Goal: Task Accomplishment & Management: Use online tool/utility

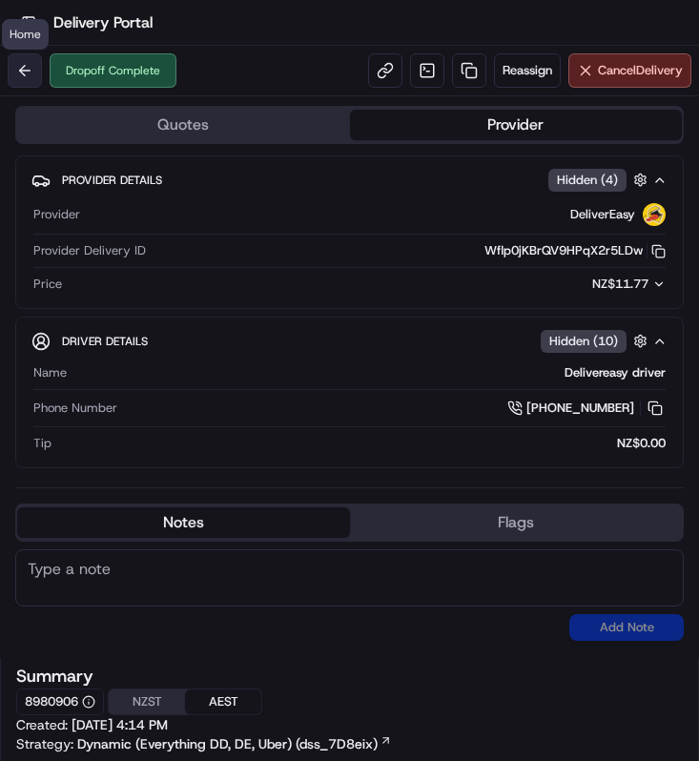
click at [35, 72] on button at bounding box center [25, 70] width 34 height 34
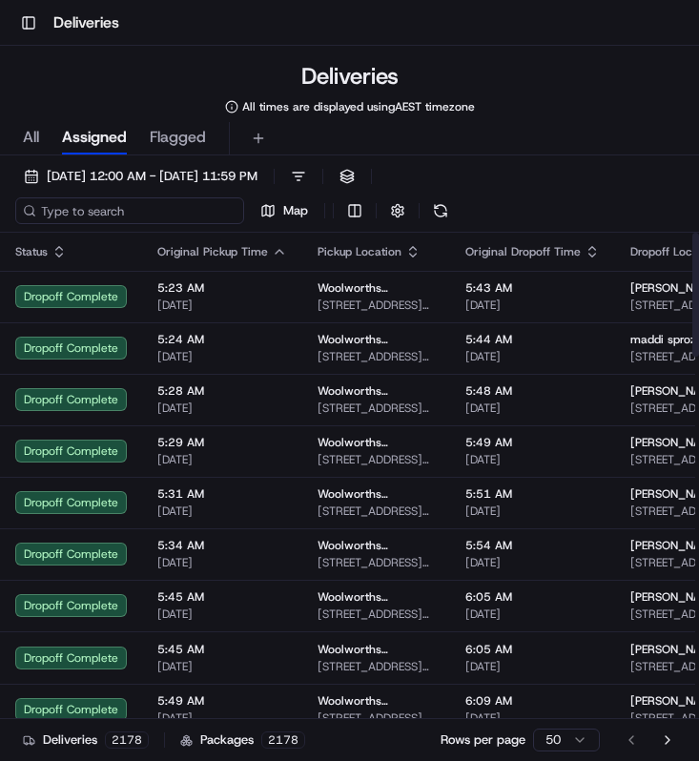
click at [129, 212] on input at bounding box center [129, 210] width 229 height 27
paste input "Priscilla Ebenezer"
type input "Priscilla Ebenezer"
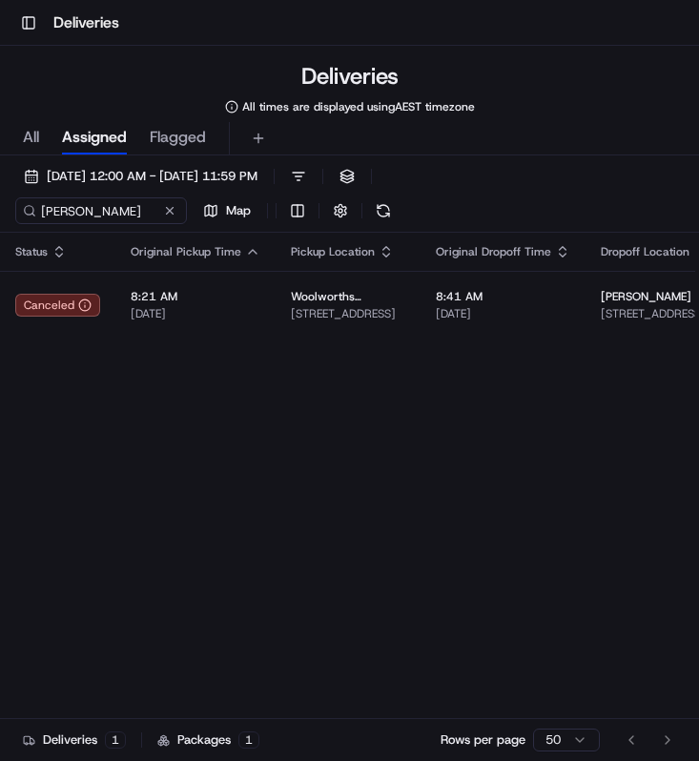
click at [41, 143] on div "All Assigned Flagged" at bounding box center [349, 138] width 699 height 33
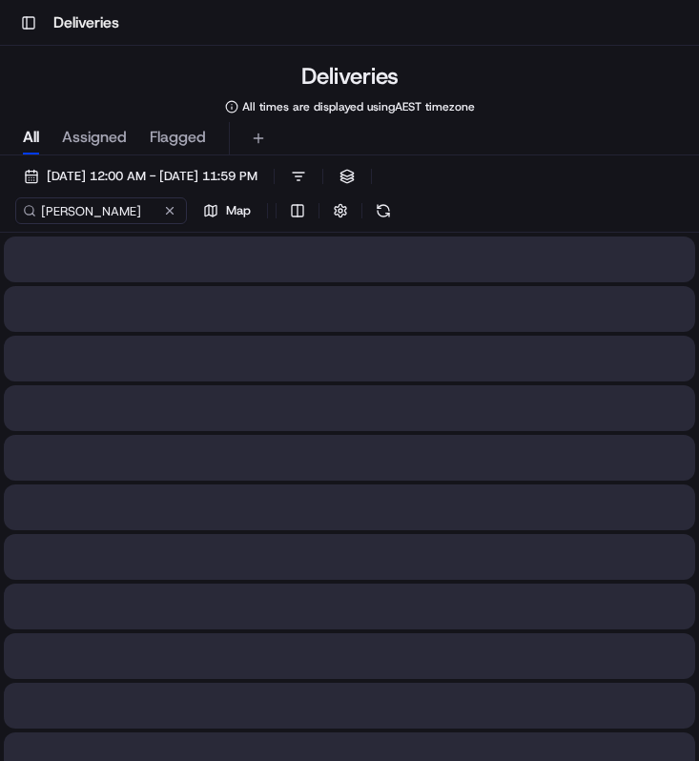
click at [32, 136] on span "All" at bounding box center [31, 137] width 16 height 23
click at [93, 137] on span "Assigned" at bounding box center [94, 137] width 65 height 23
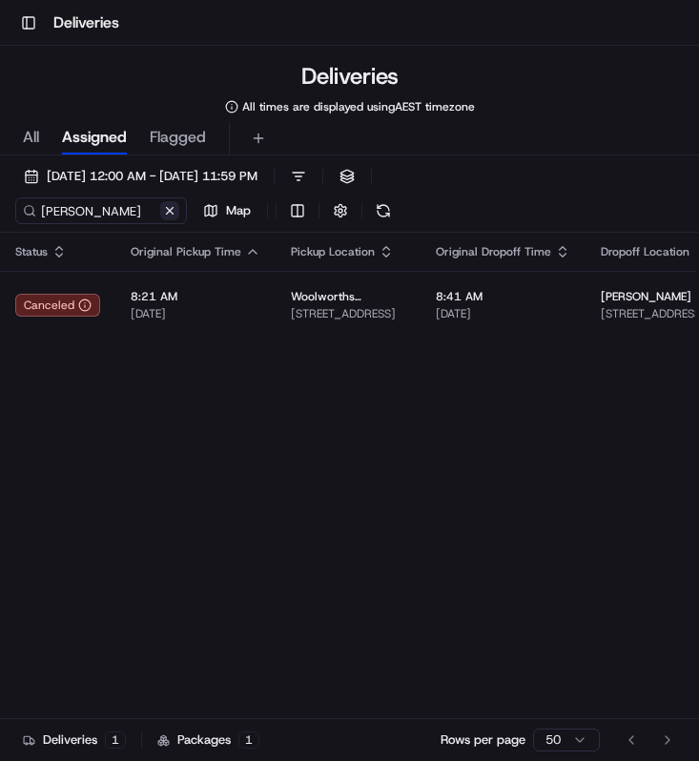
click at [167, 209] on button at bounding box center [169, 210] width 19 height 19
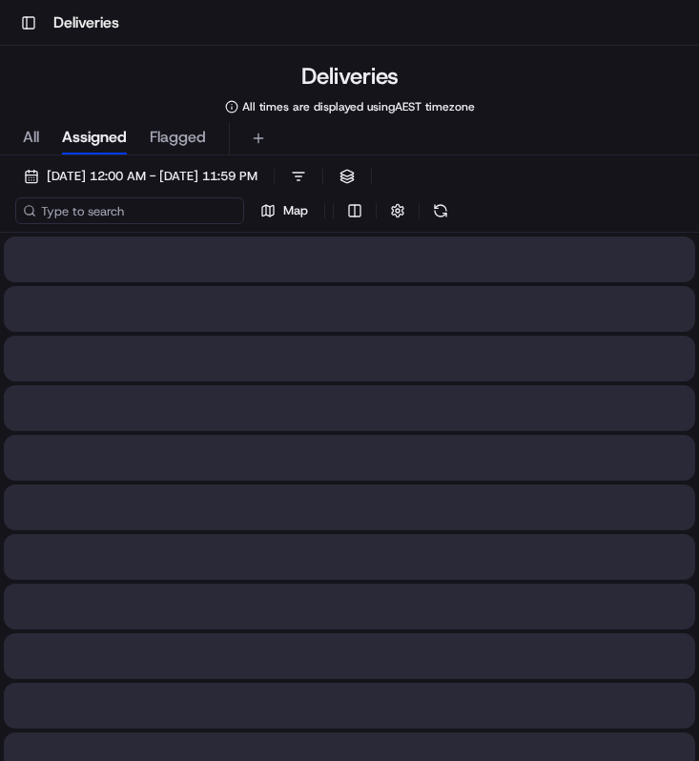
click at [117, 215] on input at bounding box center [129, 210] width 229 height 27
paste input "ad15e894-da5a-450f-bcbb-085ed2310824"
click at [117, 215] on input "ad15e894-da5a-450f-bcbb-085ed2310824" at bounding box center [129, 210] width 229 height 27
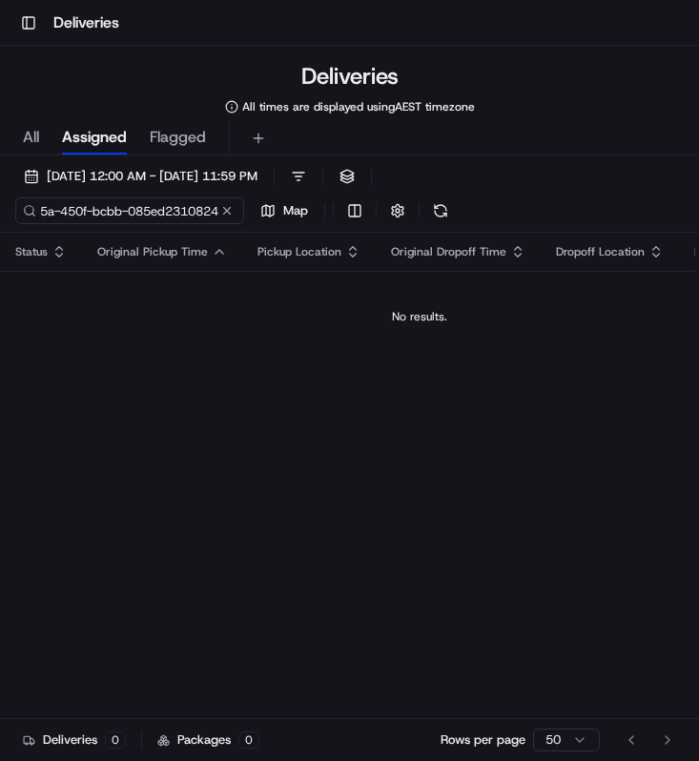
type input "ad15e894-da5a-450f-bcbb-085ed2310824"
click at [251, 383] on div "Status Original Pickup Time Pickup Location Original Dropoff Time Dropoff Locat…" at bounding box center [419, 518] width 838 height 570
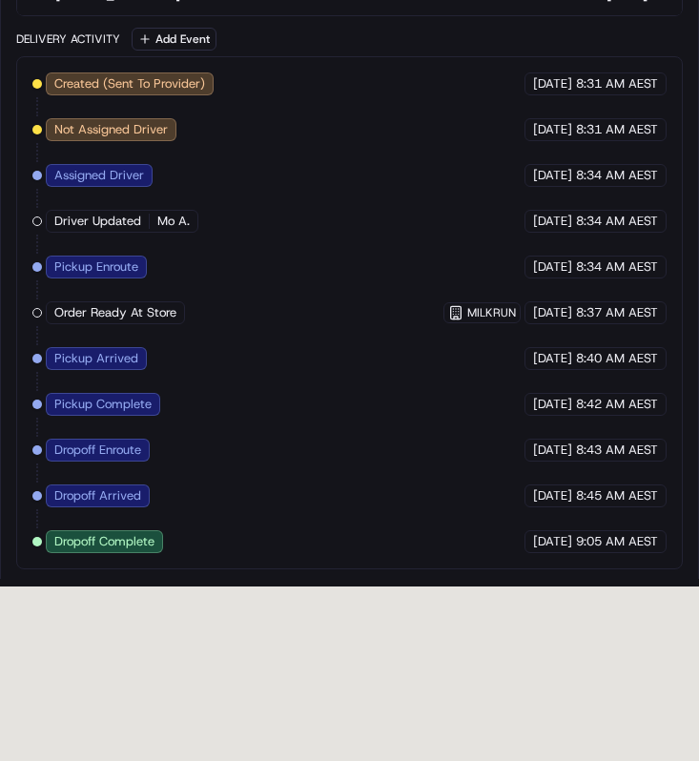
scroll to position [1524, 0]
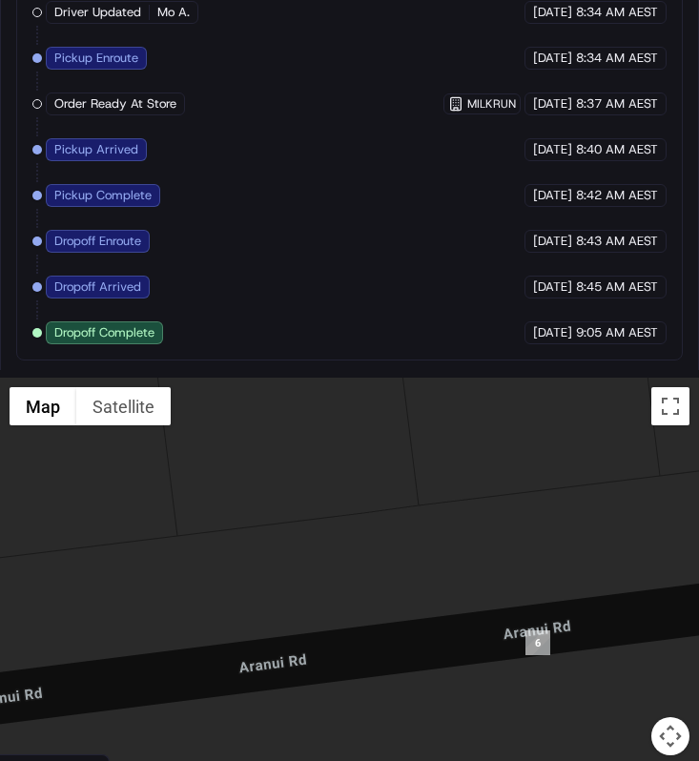
drag, startPoint x: 515, startPoint y: 398, endPoint x: 511, endPoint y: 674, distance: 276.5
click at [512, 674] on div at bounding box center [349, 578] width 699 height 400
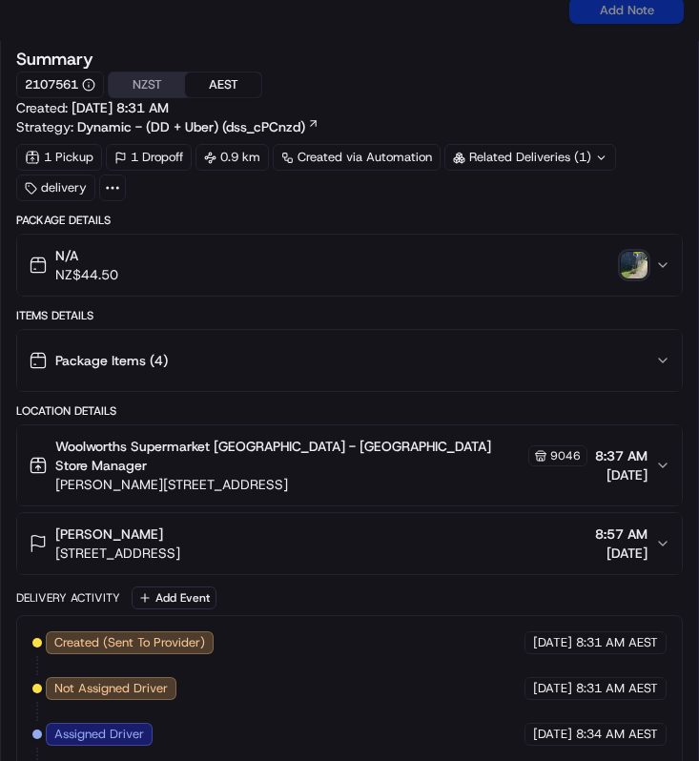
scroll to position [686, 0]
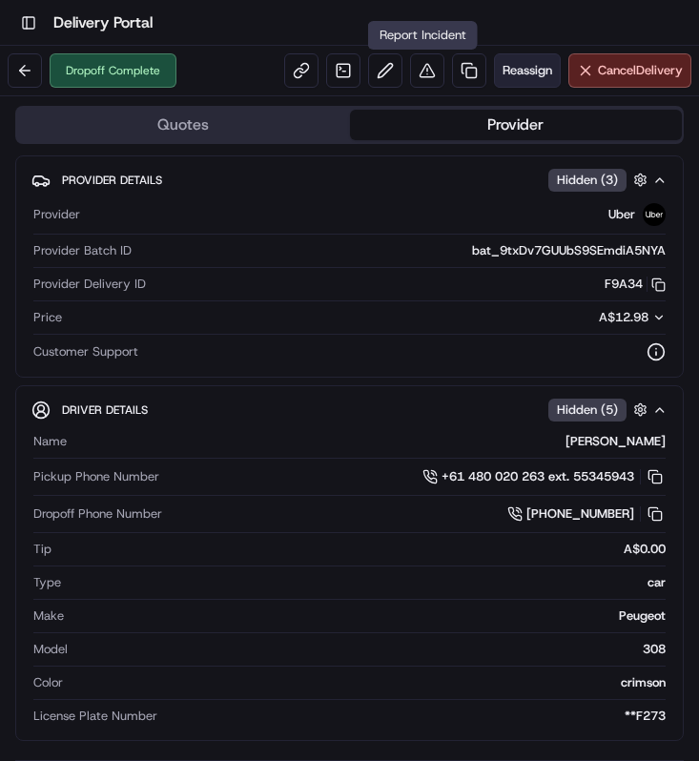
click at [508, 62] on span "Reassign" at bounding box center [528, 70] width 50 height 17
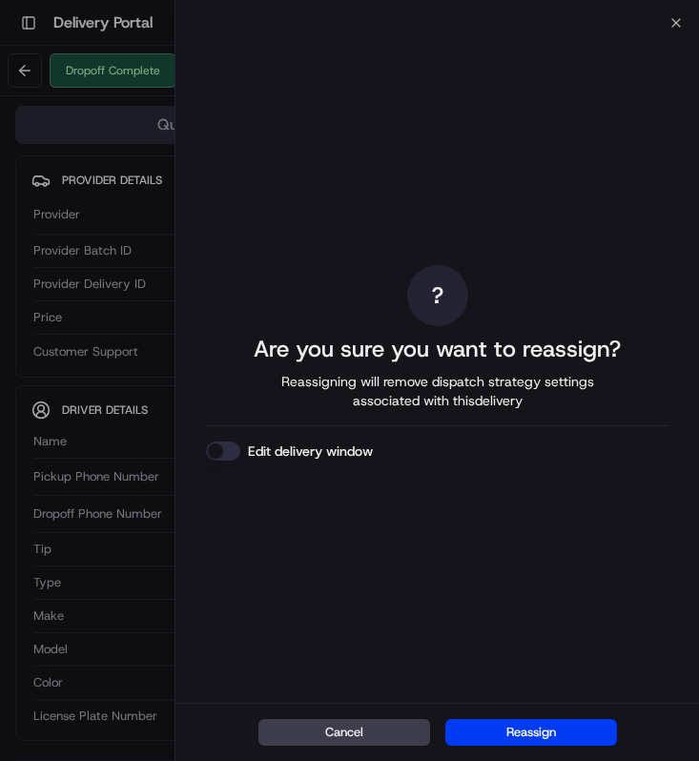
click at [670, 35] on div "? Are you sure you want to reassign? Reassigning will remove dispatch strategy …" at bounding box center [436, 363] width 523 height 680
click at [676, 25] on div "? Are you sure you want to reassign? Reassigning will remove dispatch strategy …" at bounding box center [436, 363] width 523 height 680
click at [675, 23] on div "? Are you sure you want to reassign? Reassigning will remove dispatch strategy …" at bounding box center [436, 363] width 523 height 680
click at [677, 20] on icon "button" at bounding box center [675, 22] width 15 height 15
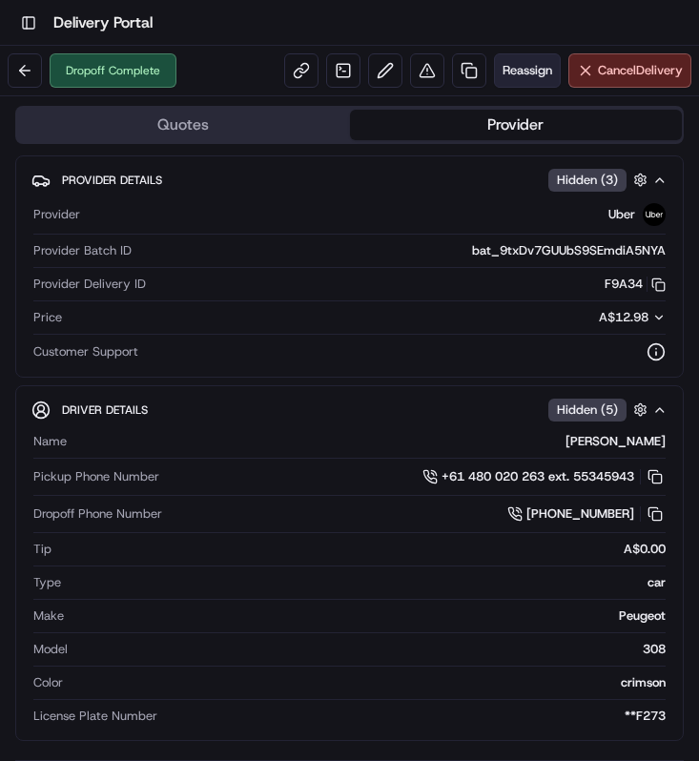
click at [506, 74] on span "Reassign" at bounding box center [528, 70] width 50 height 17
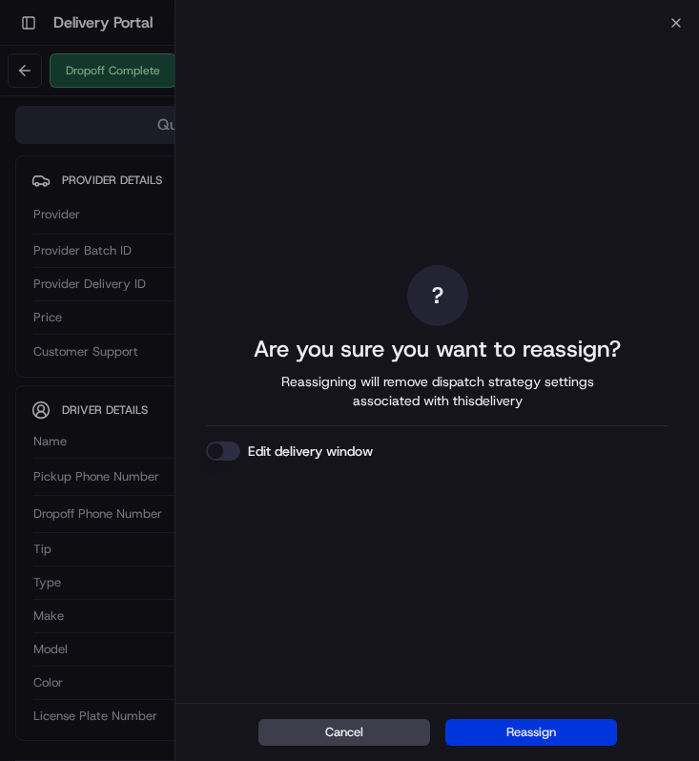
click at [543, 735] on button "Reassign" at bounding box center [531, 732] width 172 height 27
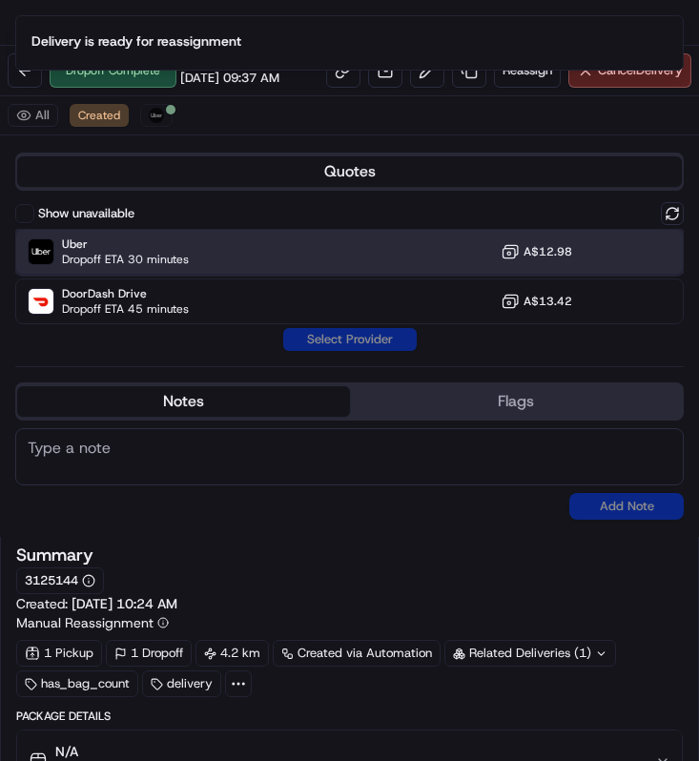
click at [278, 252] on div "Uber Dropoff ETA 30 minutes A$12.98" at bounding box center [349, 252] width 668 height 46
click at [318, 336] on button "Assign Provider" at bounding box center [349, 339] width 135 height 23
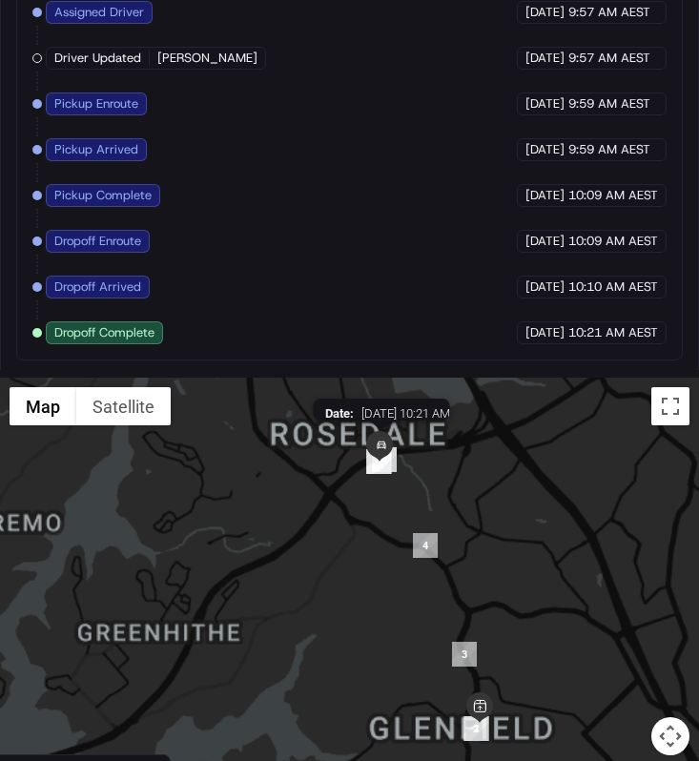
scroll to position [1241, 0]
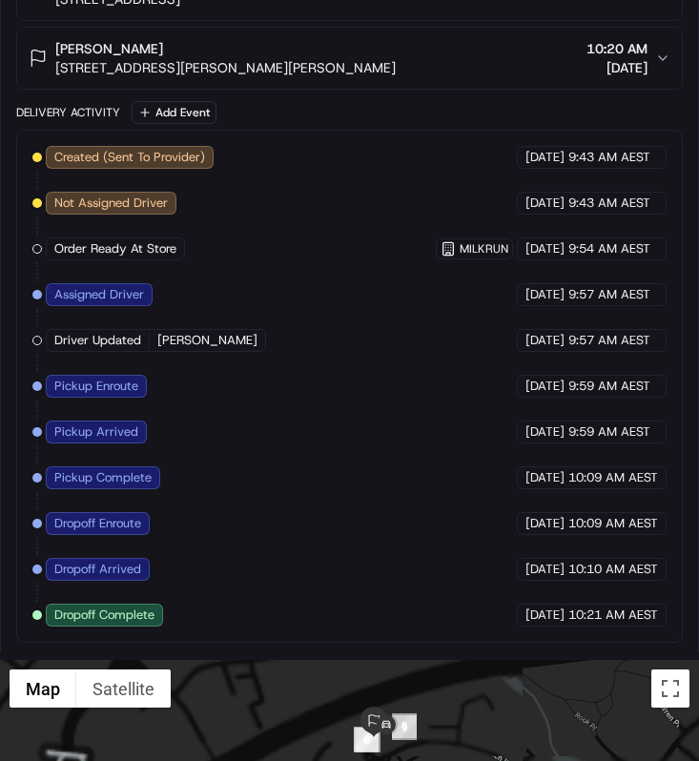
drag, startPoint x: 391, startPoint y: 741, endPoint x: 451, endPoint y: 720, distance: 63.6
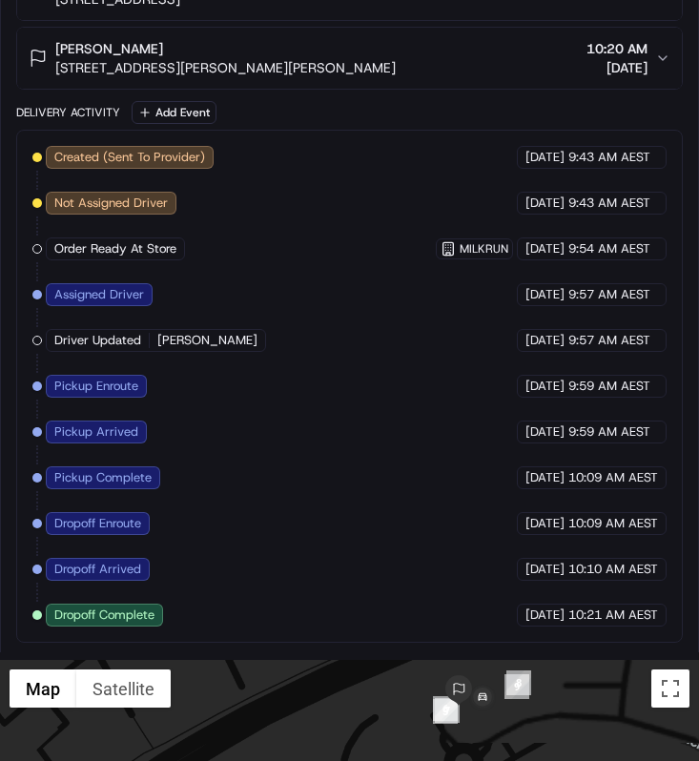
drag, startPoint x: 443, startPoint y: 714, endPoint x: 545, endPoint y: 643, distance: 124.6
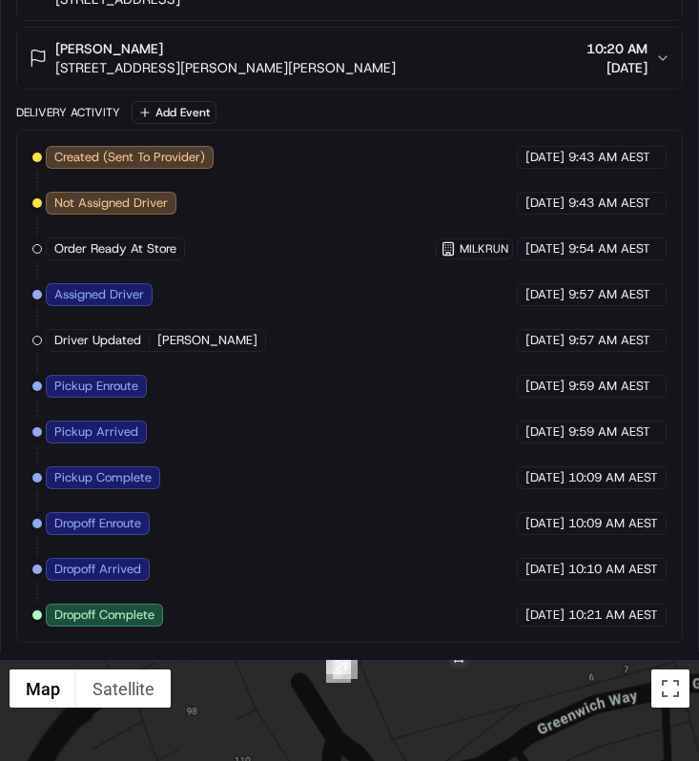
drag, startPoint x: 468, startPoint y: 738, endPoint x: 503, endPoint y: 760, distance: 40.7
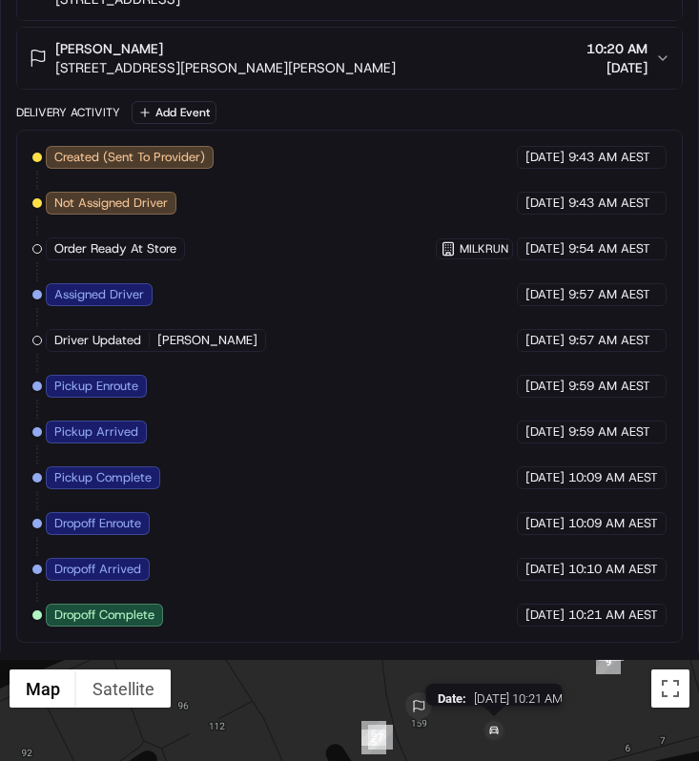
drag, startPoint x: 498, startPoint y: 663, endPoint x: 498, endPoint y: 723, distance: 60.1
click at [498, 724] on img at bounding box center [494, 731] width 31 height 31
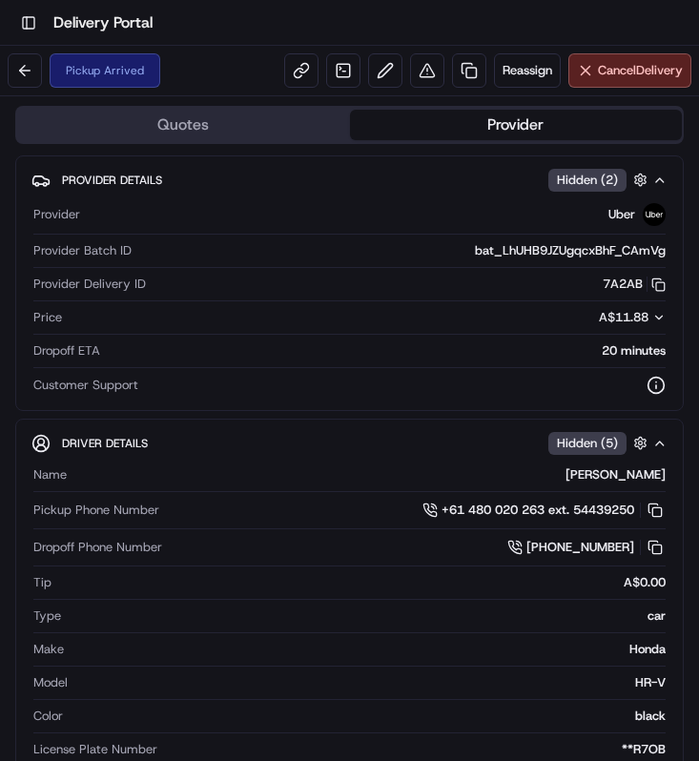
scroll to position [1462, 0]
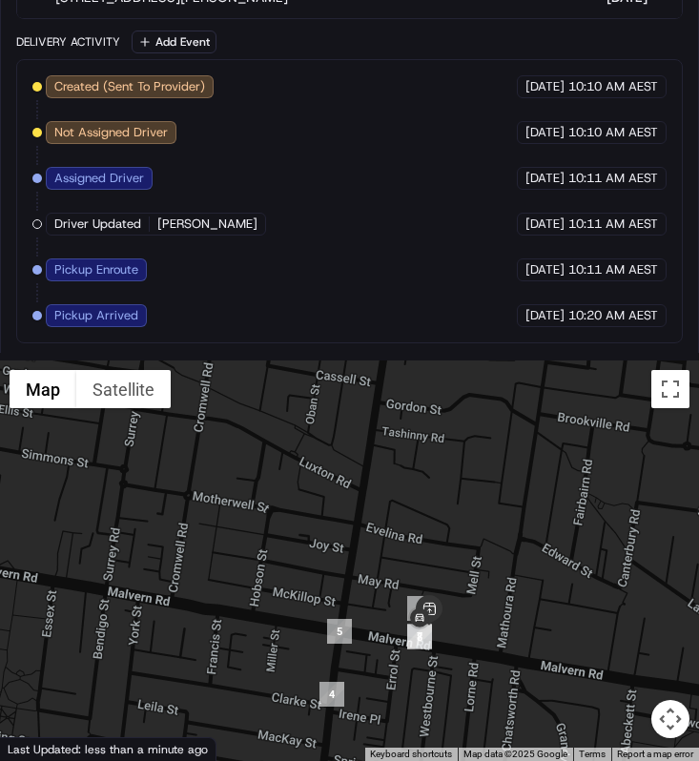
drag, startPoint x: 450, startPoint y: 642, endPoint x: 450, endPoint y: 567, distance: 74.4
click at [450, 567] on div at bounding box center [349, 560] width 699 height 400
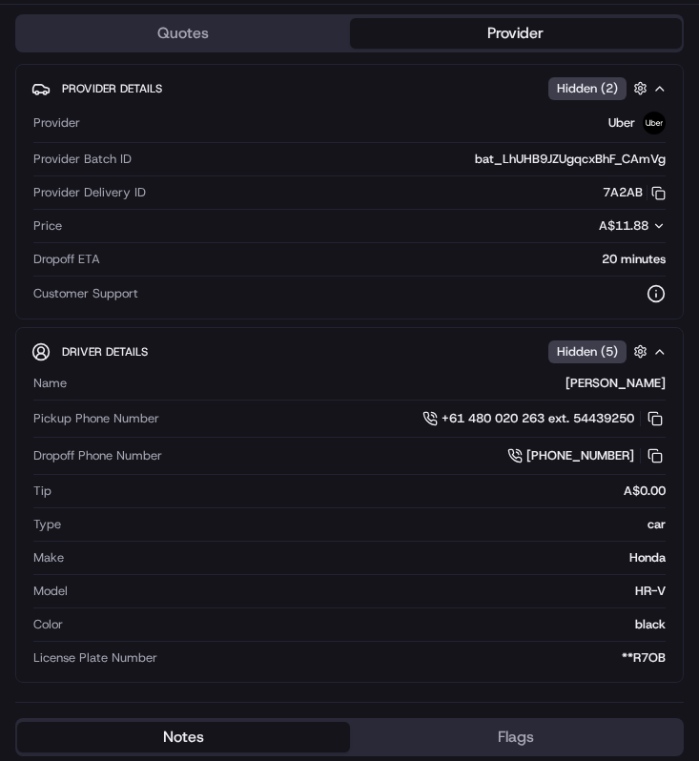
scroll to position [0, 0]
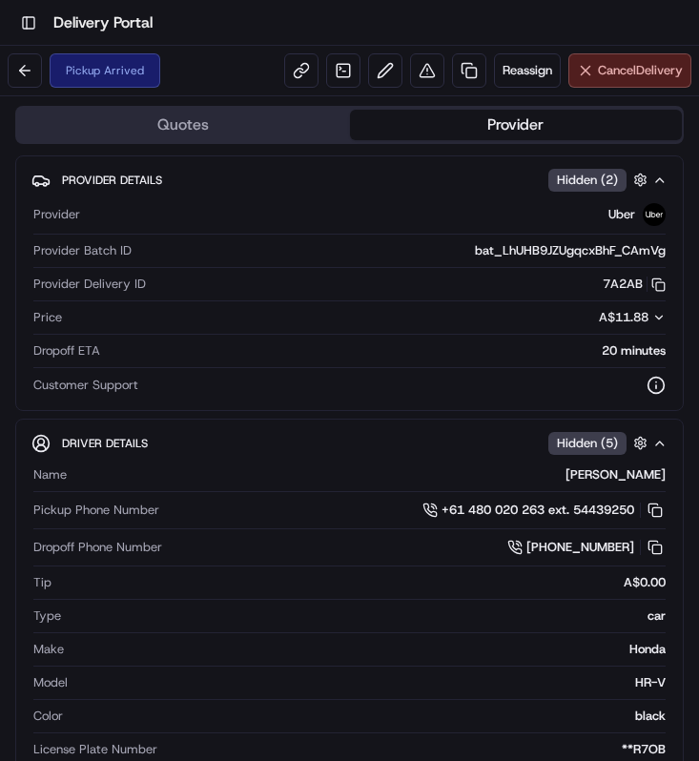
click at [640, 63] on span "Cancel Delivery" at bounding box center [640, 70] width 85 height 17
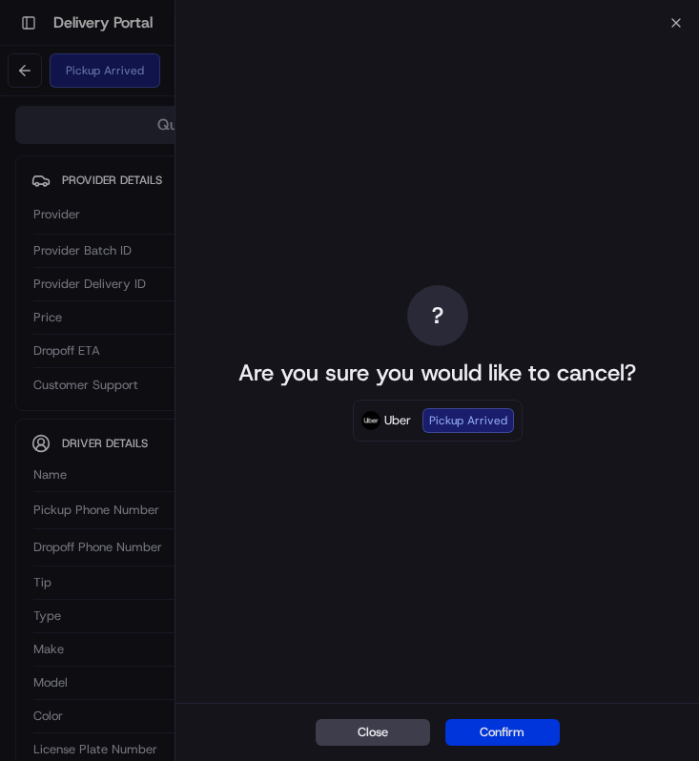
click at [480, 728] on button "Confirm" at bounding box center [502, 732] width 114 height 27
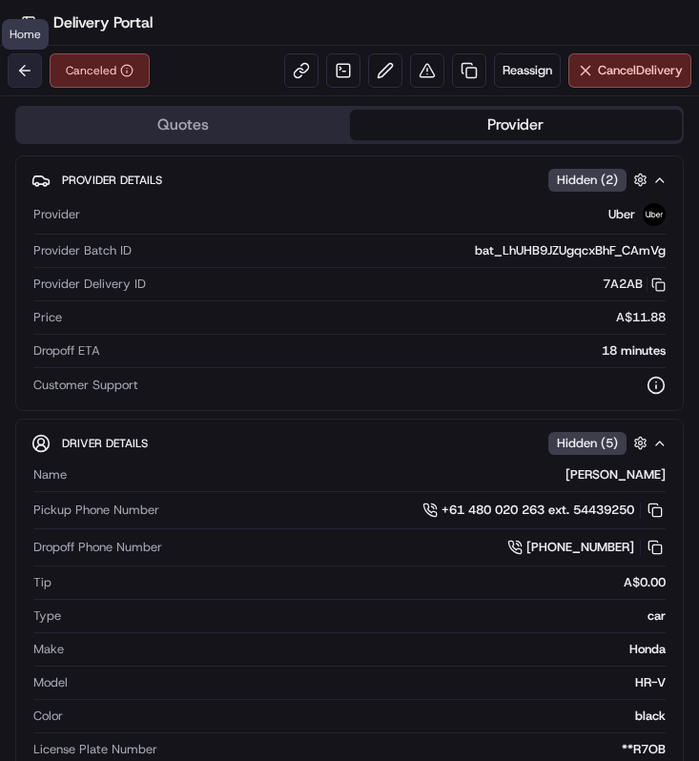
click at [32, 77] on button at bounding box center [25, 70] width 34 height 34
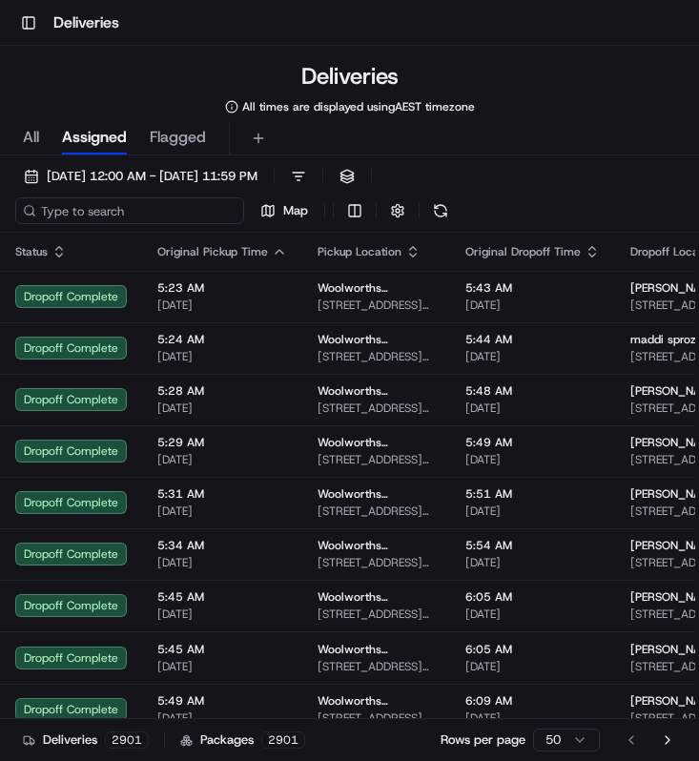
click at [88, 206] on input at bounding box center [129, 210] width 229 height 27
paste input "30724b86-5c73-4898-933c-c38fb2157836"
type input "30724b86-5c73-4898-933c-c38fb2157836"
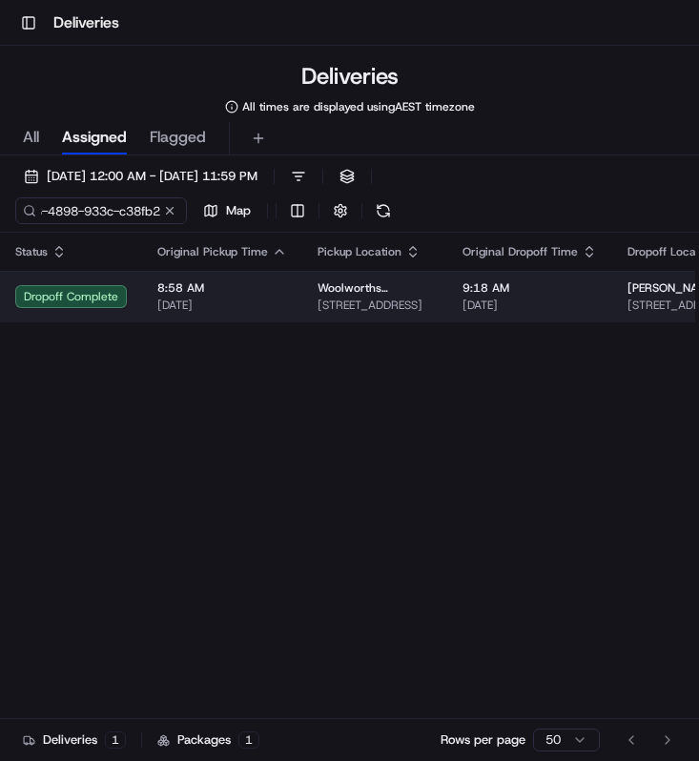
click at [276, 274] on td "8:58 AM 20/09/2025" at bounding box center [222, 296] width 160 height 51
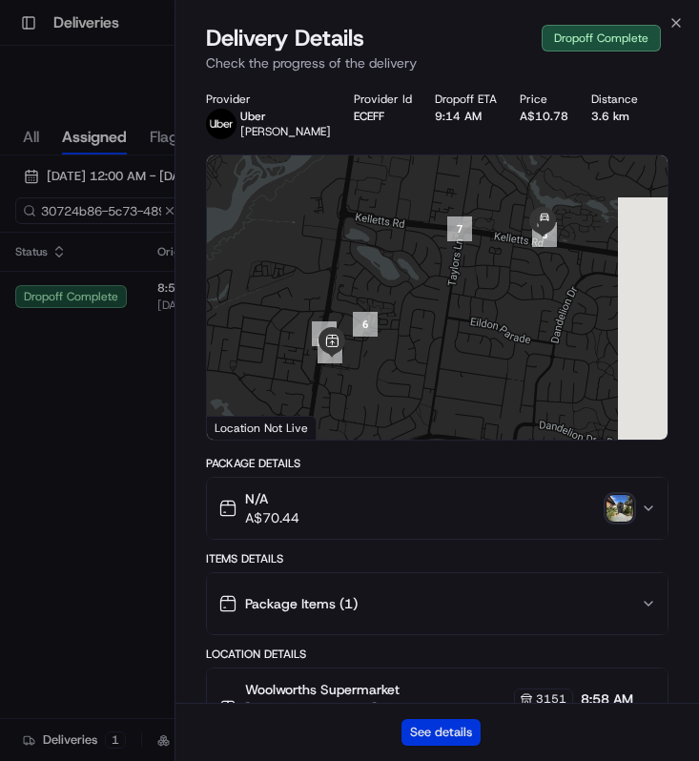
click at [433, 730] on button "See details" at bounding box center [440, 732] width 79 height 27
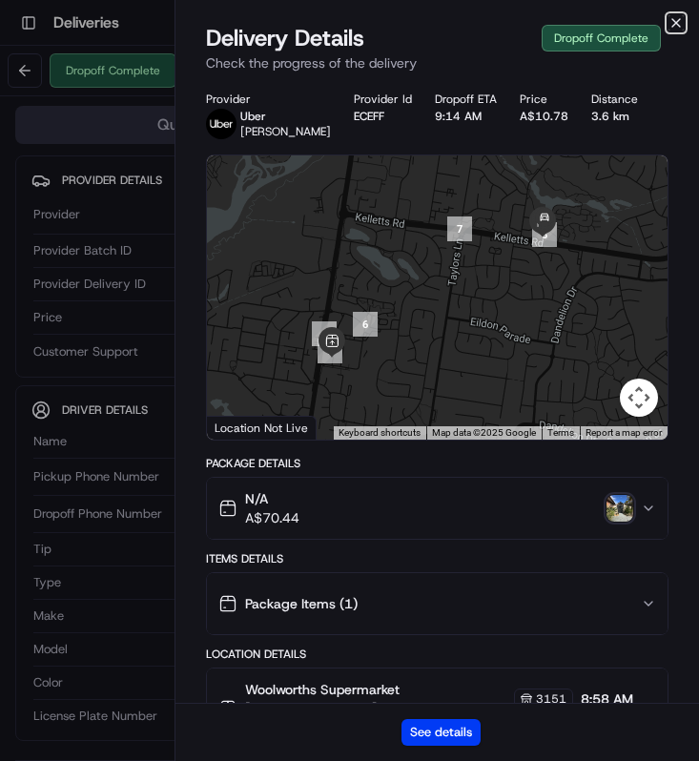
click at [680, 21] on icon "button" at bounding box center [675, 22] width 15 height 15
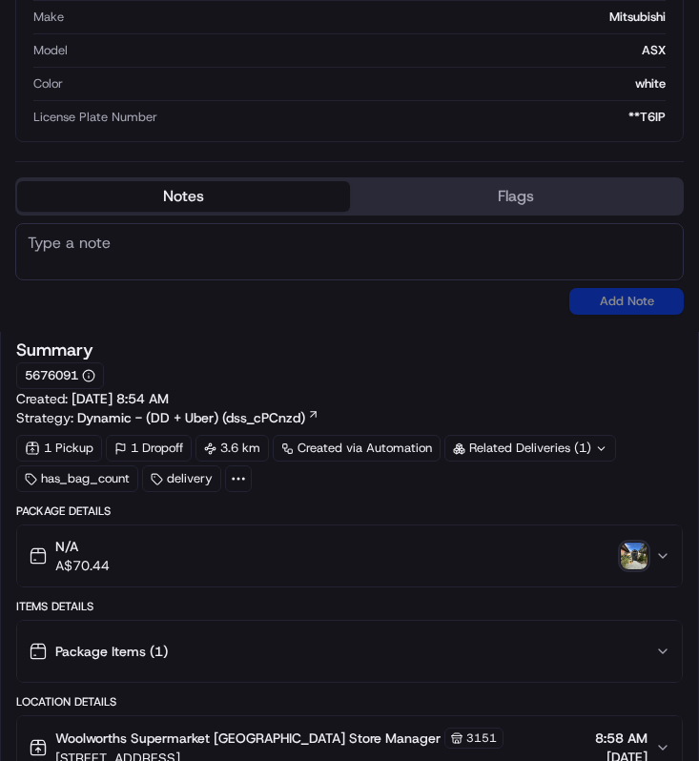
scroll to position [637, 0]
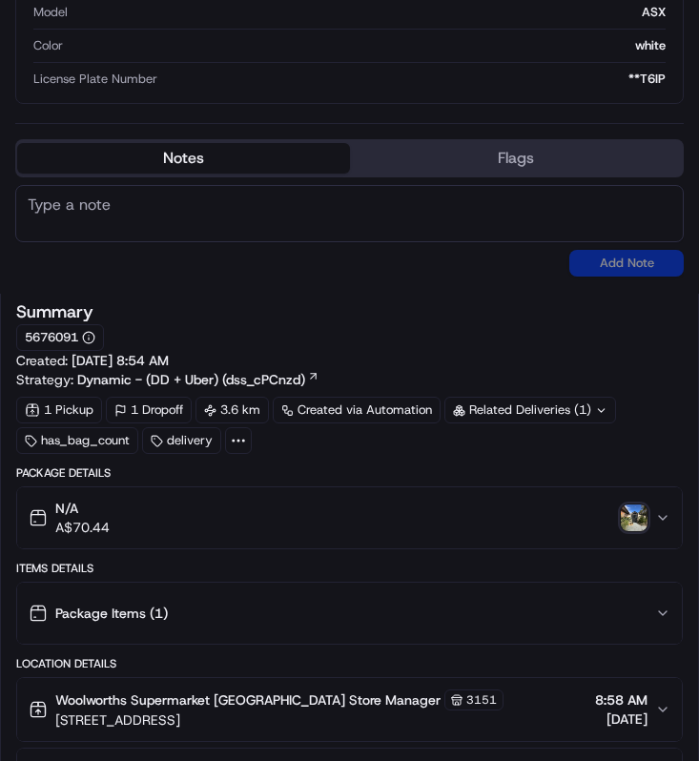
click at [631, 514] on img "button" at bounding box center [634, 517] width 27 height 27
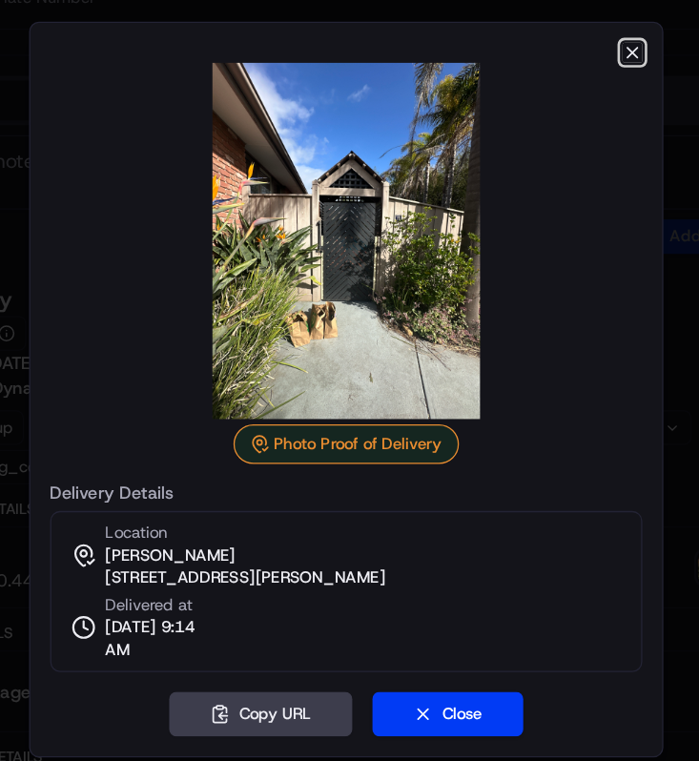
click at [564, 118] on icon "button" at bounding box center [570, 120] width 15 height 15
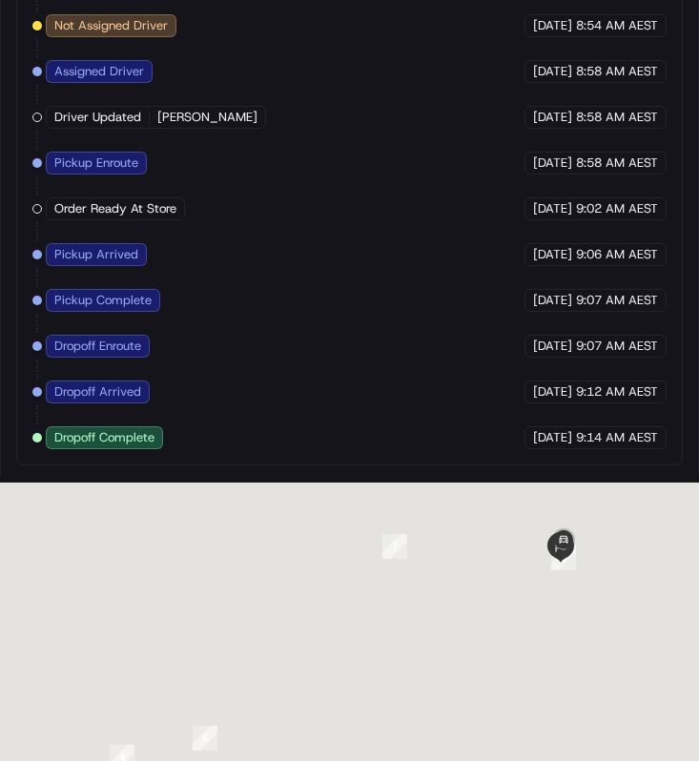
scroll to position [1657, 0]
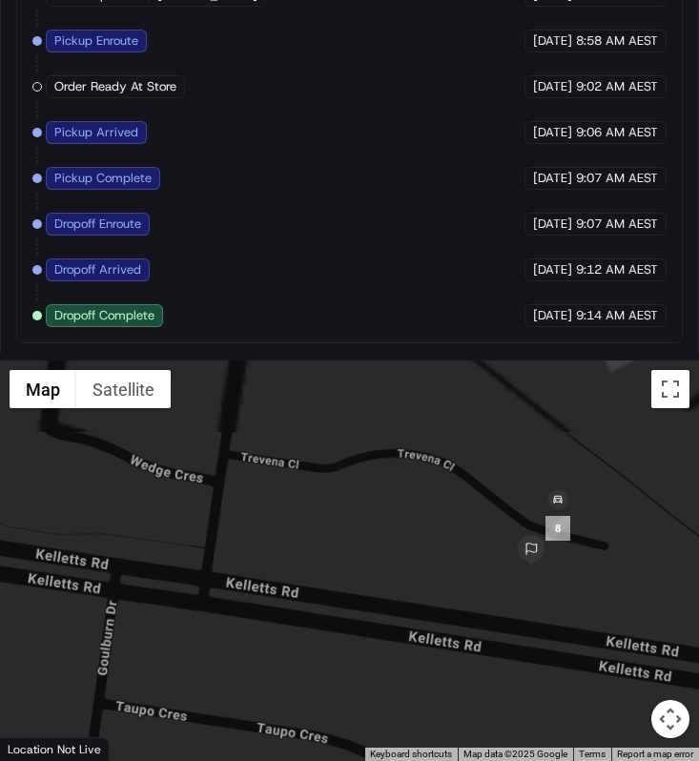
drag, startPoint x: 592, startPoint y: 424, endPoint x: 557, endPoint y: 570, distance: 150.1
click at [557, 570] on div at bounding box center [349, 560] width 699 height 400
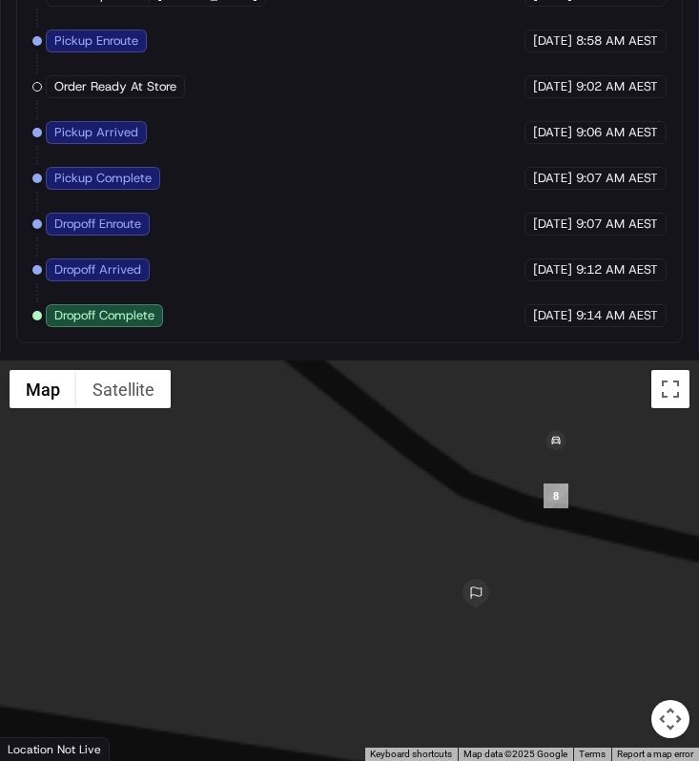
drag, startPoint x: 562, startPoint y: 572, endPoint x: 499, endPoint y: 608, distance: 72.6
click at [499, 608] on div at bounding box center [349, 560] width 699 height 400
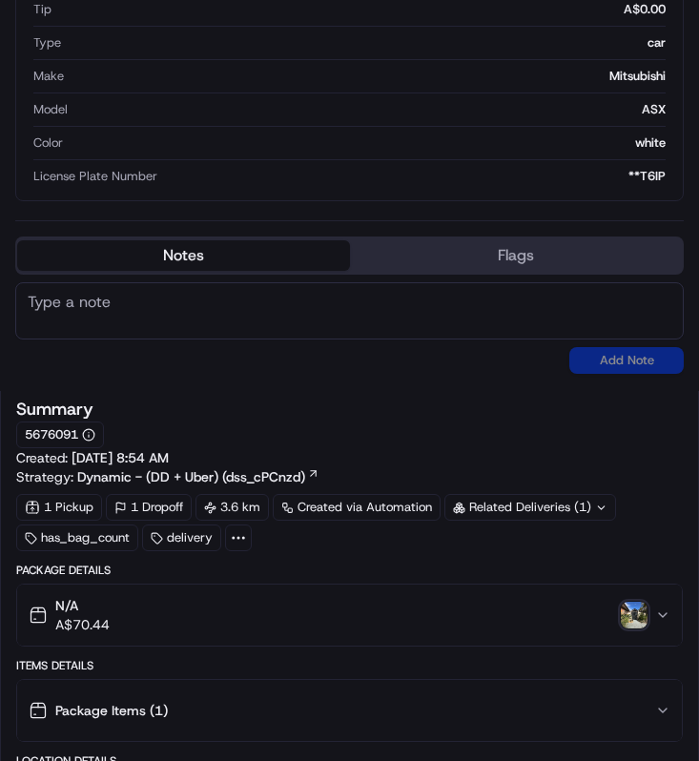
scroll to position [783, 0]
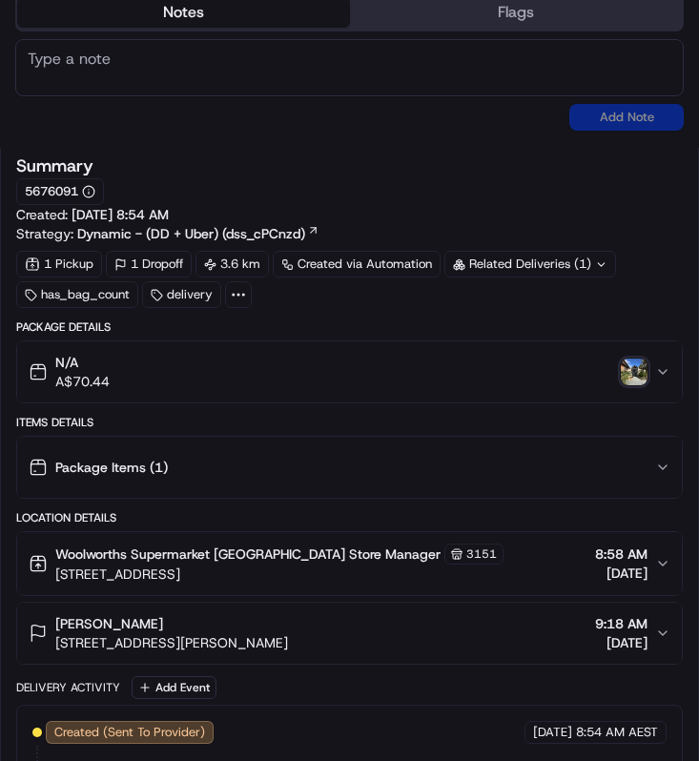
click at [639, 372] on img "button" at bounding box center [634, 372] width 27 height 27
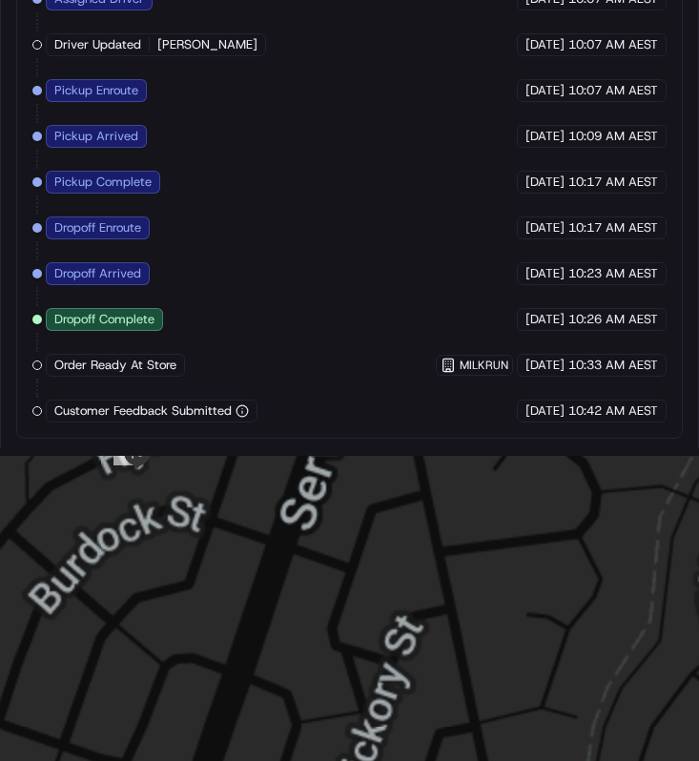
drag, startPoint x: 234, startPoint y: 513, endPoint x: 380, endPoint y: 639, distance: 193.4
click at [381, 640] on div at bounding box center [349, 656] width 699 height 400
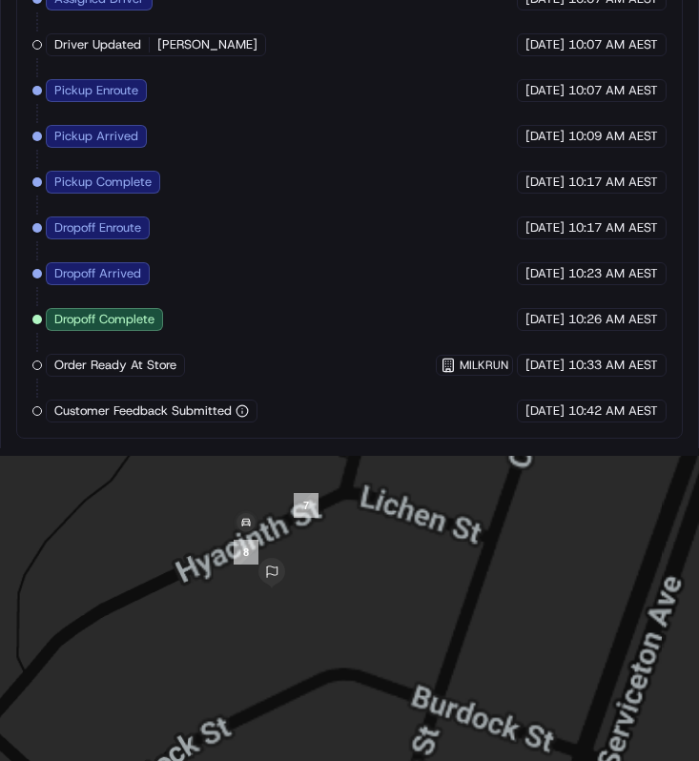
drag, startPoint x: 302, startPoint y: 603, endPoint x: 381, endPoint y: 675, distance: 107.3
click at [381, 675] on div at bounding box center [349, 656] width 699 height 400
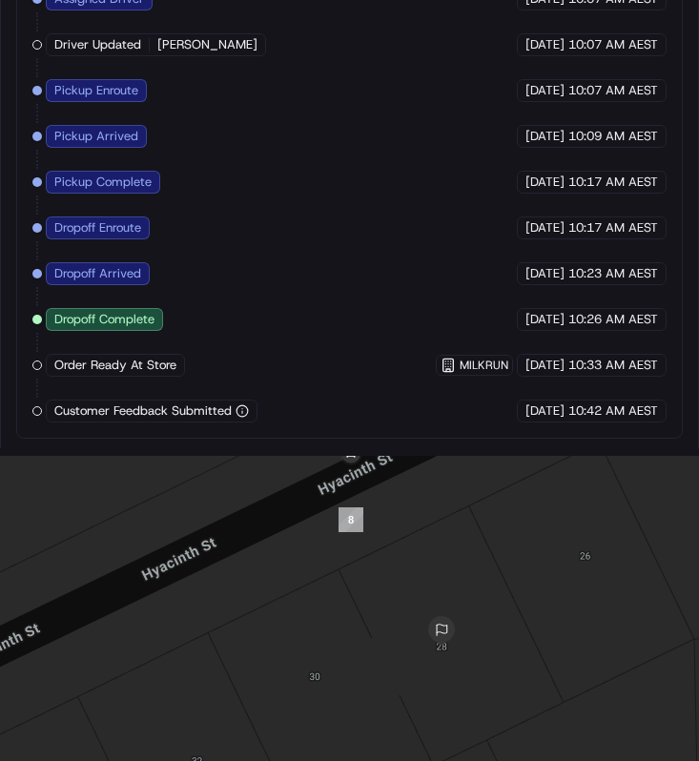
drag, startPoint x: 397, startPoint y: 615, endPoint x: 388, endPoint y: 629, distance: 16.7
click at [389, 629] on div at bounding box center [349, 656] width 699 height 400
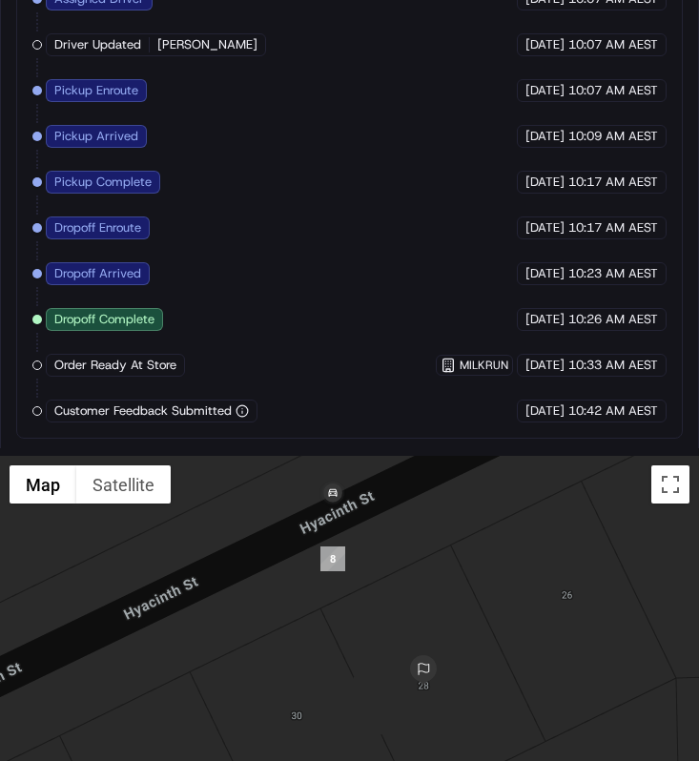
drag, startPoint x: 388, startPoint y: 629, endPoint x: 369, endPoint y: 670, distance: 45.2
click at [369, 670] on div at bounding box center [349, 656] width 699 height 400
click at [361, 760] on div at bounding box center [349, 656] width 699 height 400
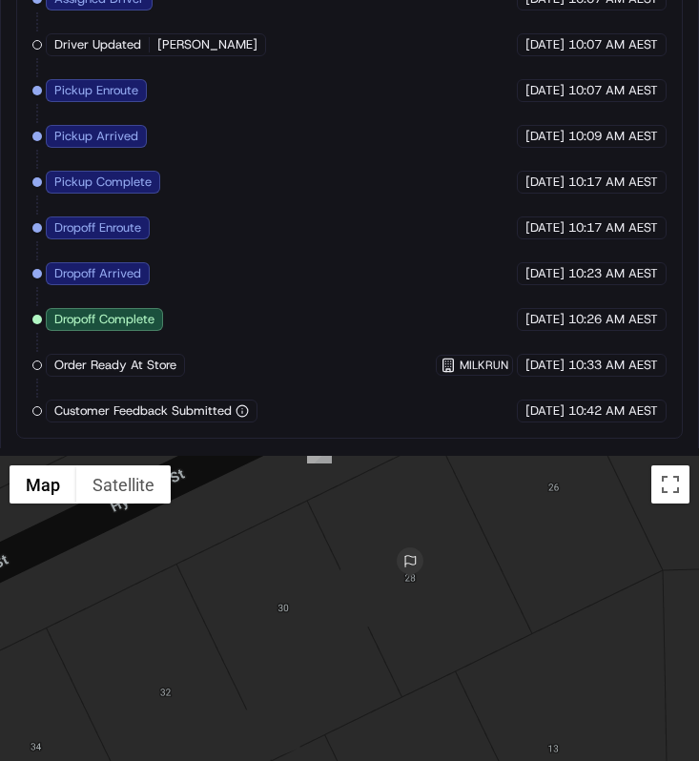
drag, startPoint x: 308, startPoint y: 588, endPoint x: 296, endPoint y: 481, distance: 108.5
click at [296, 481] on div at bounding box center [349, 656] width 699 height 400
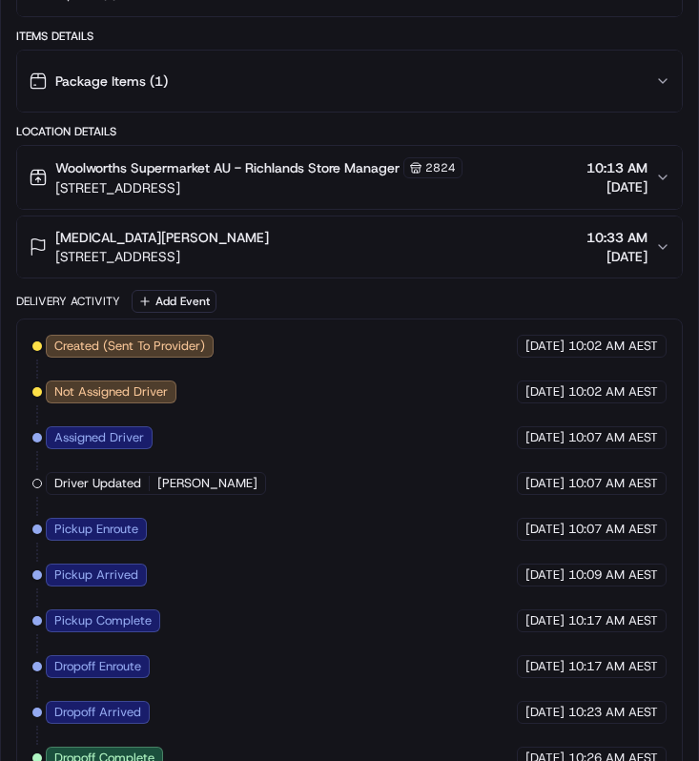
scroll to position [954, 0]
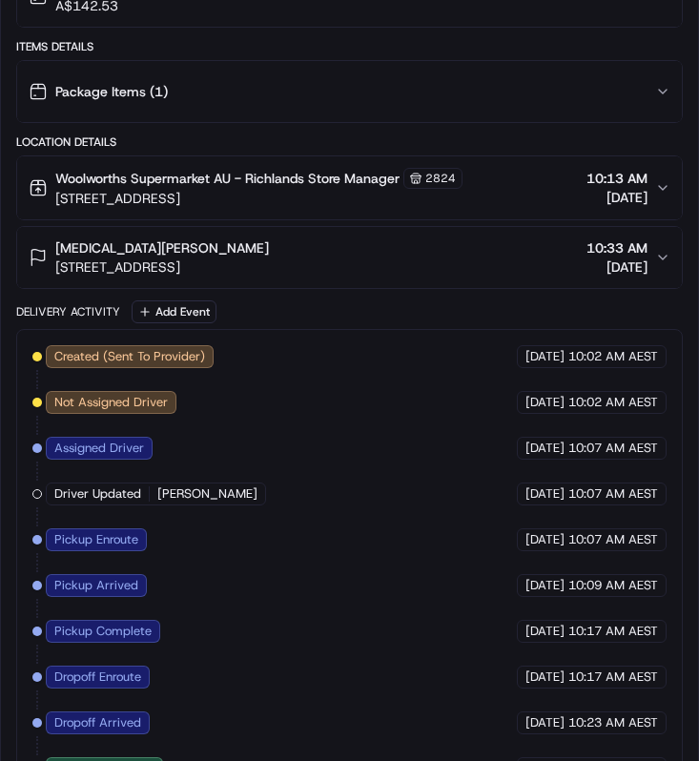
click at [358, 250] on div "Nikita Mcgee 28 Hyacinth St, Inala, QLD 4077, AU 10:33 AM 20/09/2025" at bounding box center [342, 257] width 626 height 38
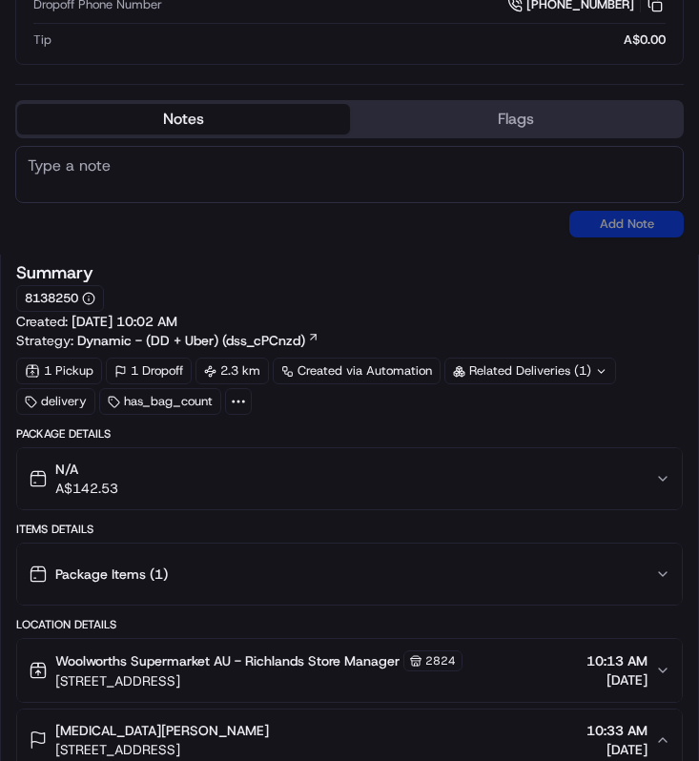
scroll to position [0, 0]
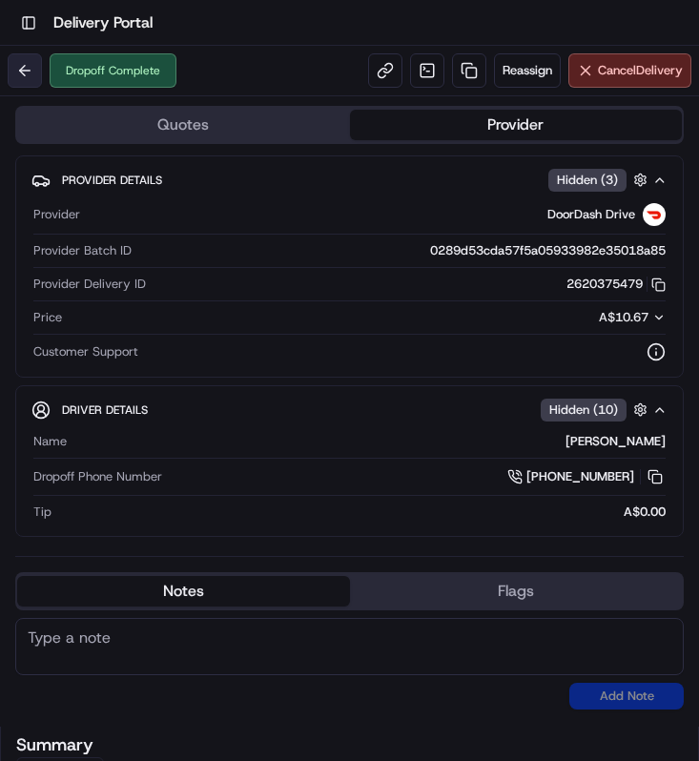
click at [19, 74] on button at bounding box center [25, 70] width 34 height 34
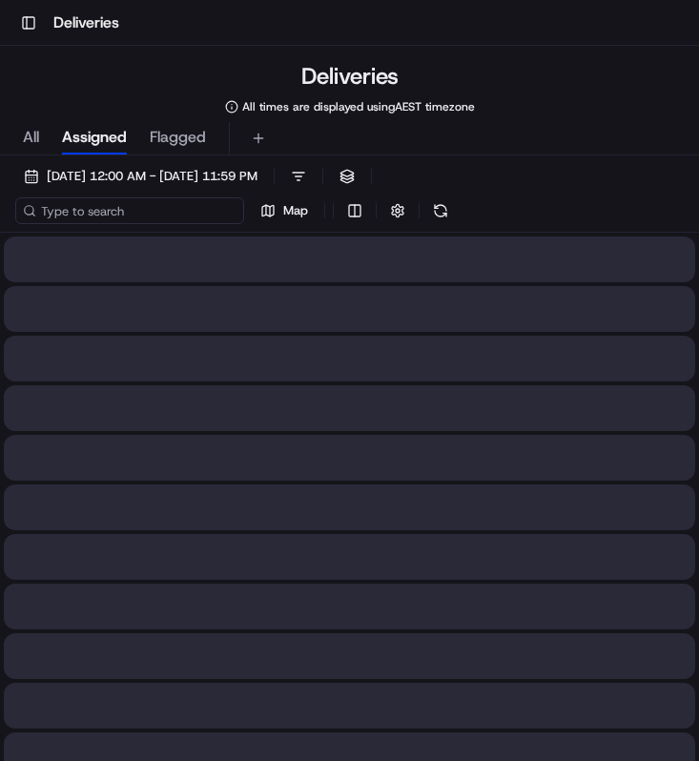
click at [158, 210] on input at bounding box center [129, 210] width 229 height 27
paste input "d08e380d-f52e-4baa-86ac-b32101b6585d"
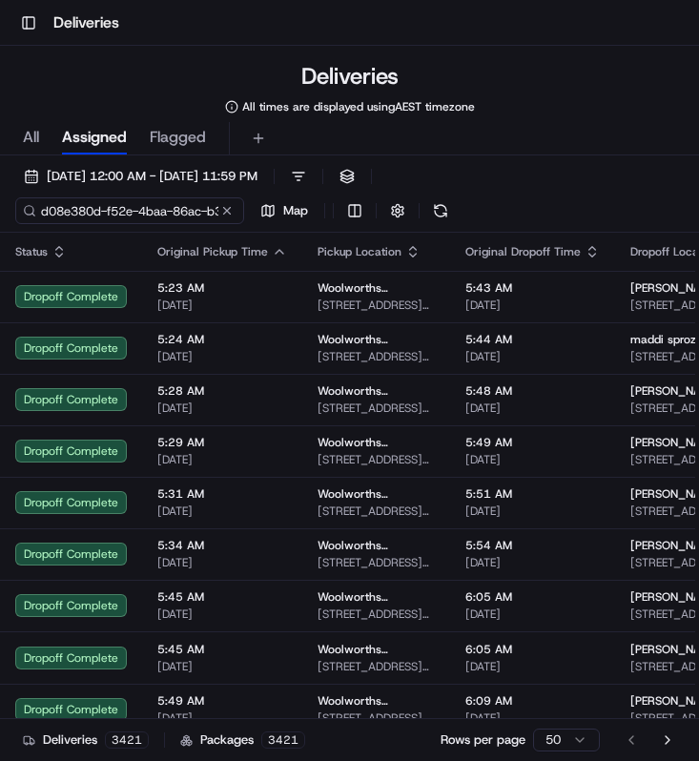
scroll to position [0, 90]
type input "d08e380d-f52e-4baa-86ac-b32101b6585d"
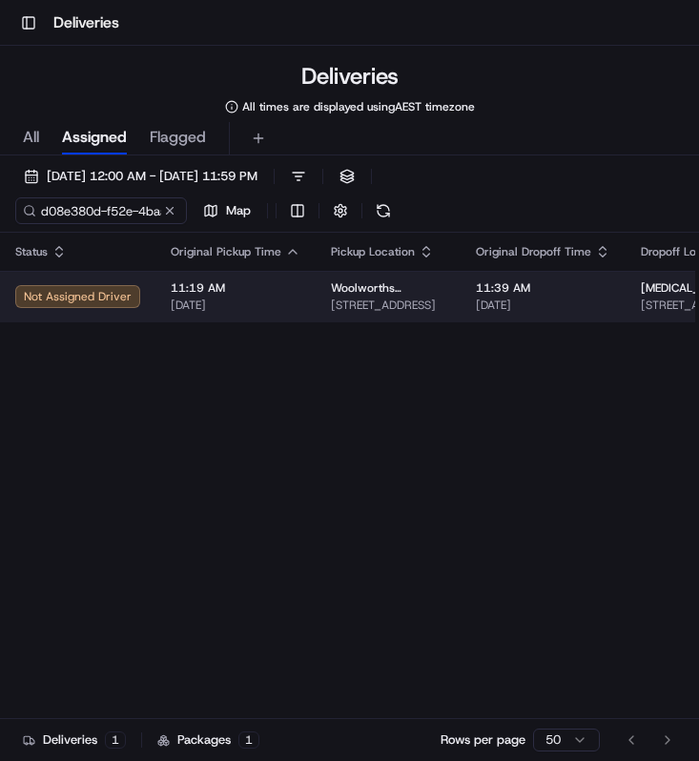
click at [231, 304] on span "[DATE]" at bounding box center [236, 305] width 130 height 15
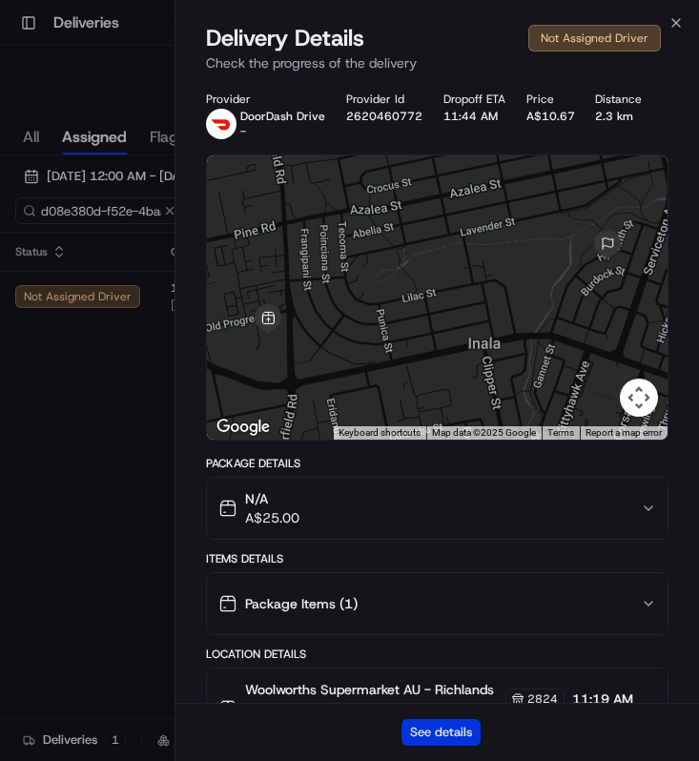
click at [412, 727] on button "See details" at bounding box center [440, 732] width 79 height 27
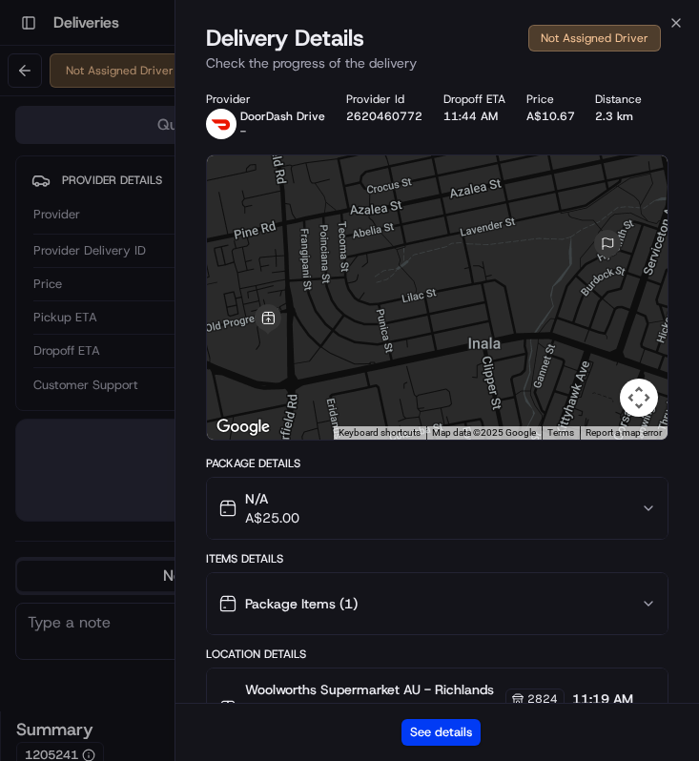
click at [681, 31] on div "Delivery Details Not Assigned Driver Check the progress of the delivery" at bounding box center [436, 51] width 523 height 57
click at [669, 27] on icon "button" at bounding box center [675, 22] width 15 height 15
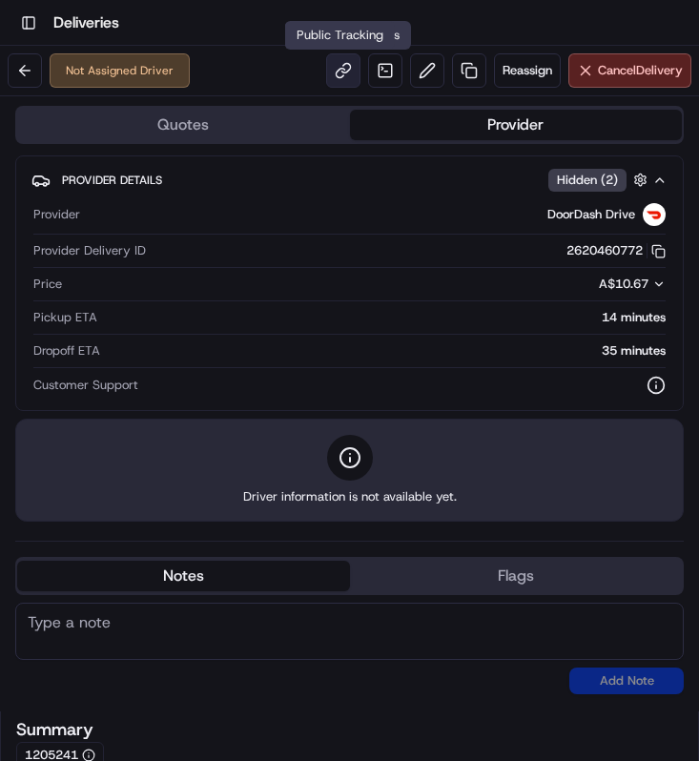
click at [351, 74] on link at bounding box center [343, 70] width 34 height 34
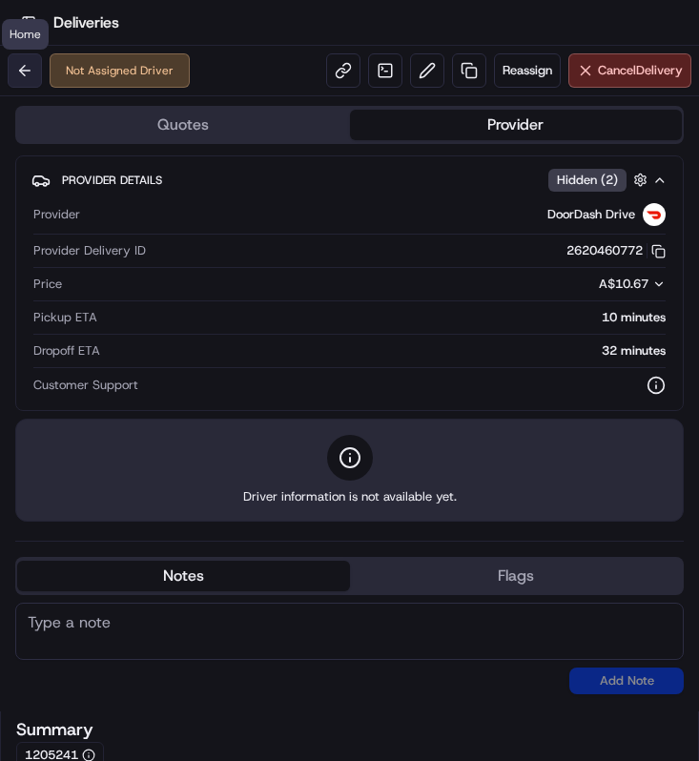
click at [27, 80] on button at bounding box center [25, 70] width 34 height 34
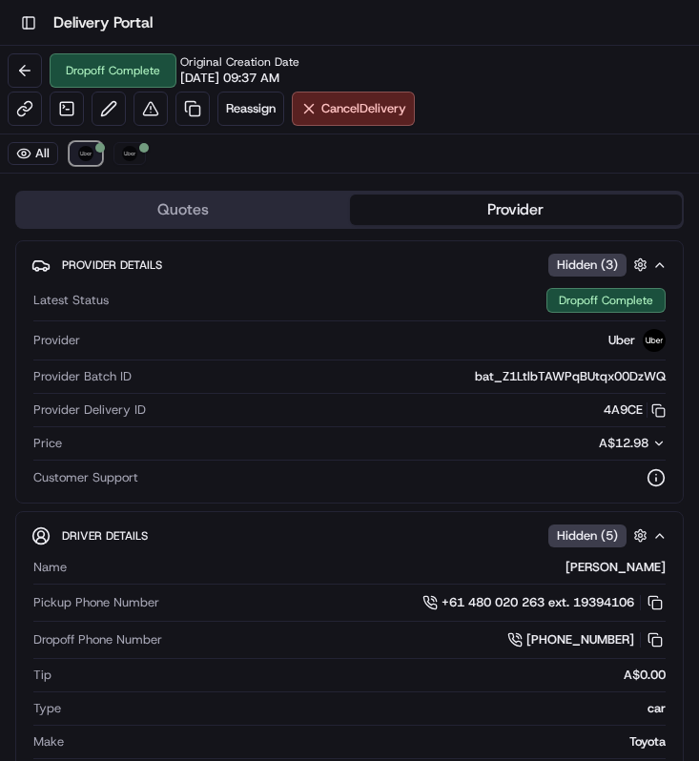
click at [89, 151] on img at bounding box center [85, 153] width 15 height 15
click at [133, 156] on img at bounding box center [129, 153] width 15 height 15
click at [97, 158] on button "Uber" at bounding box center [86, 153] width 32 height 23
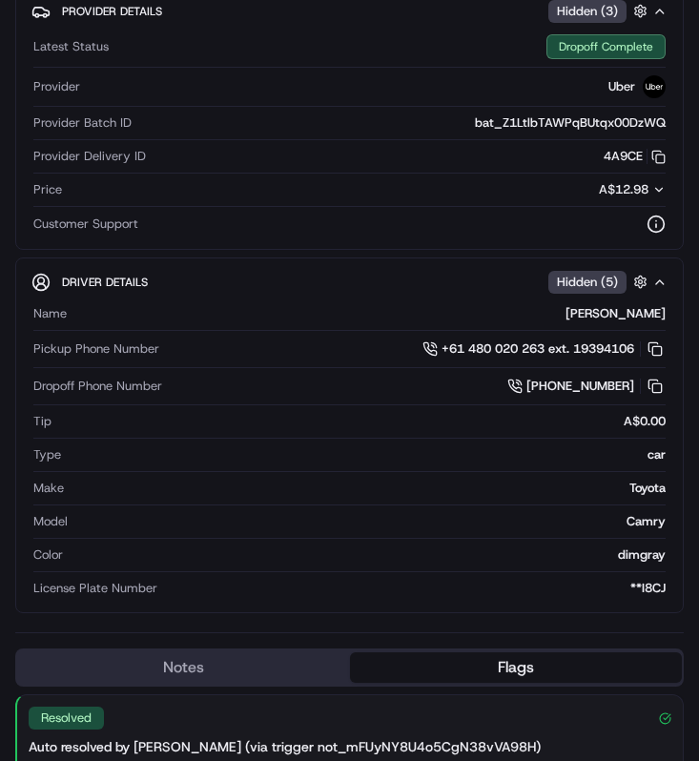
scroll to position [751, 0]
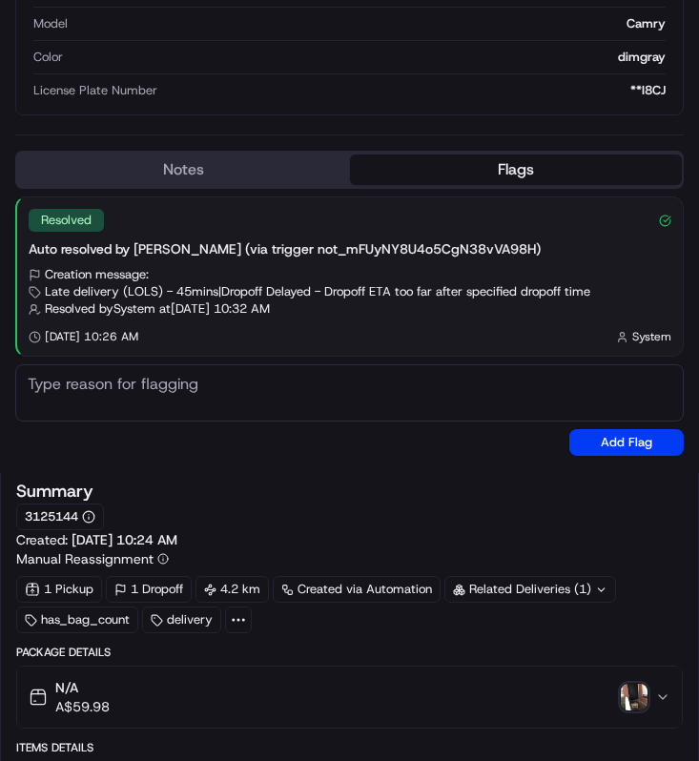
click at [627, 691] on img "button" at bounding box center [634, 697] width 27 height 27
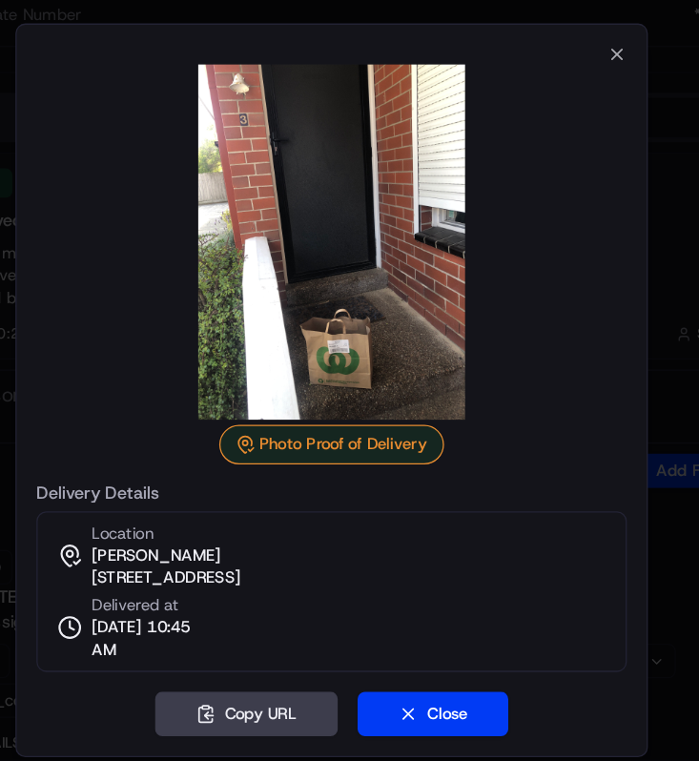
click at [578, 293] on div "Photo Proof of Delivery Delivery Details Location [PERSON_NAME] [STREET_ADDRESS…" at bounding box center [350, 380] width 488 height 566
click at [610, 291] on div at bounding box center [349, 380] width 699 height 761
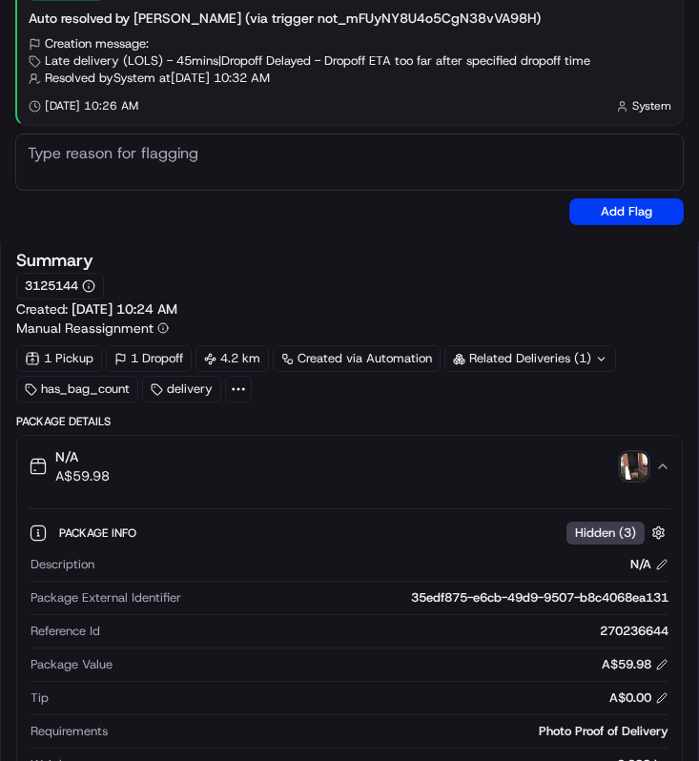
scroll to position [0, 0]
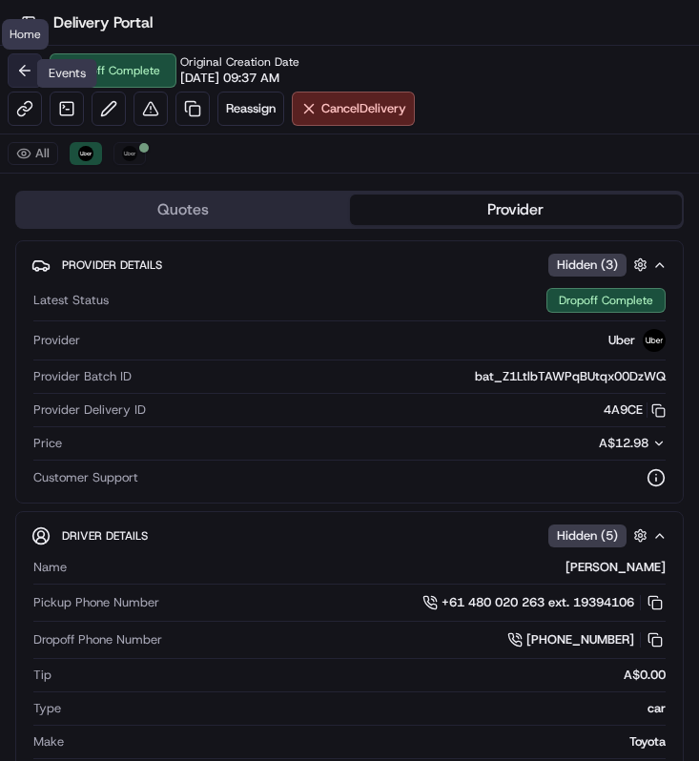
click at [32, 73] on button at bounding box center [25, 70] width 34 height 34
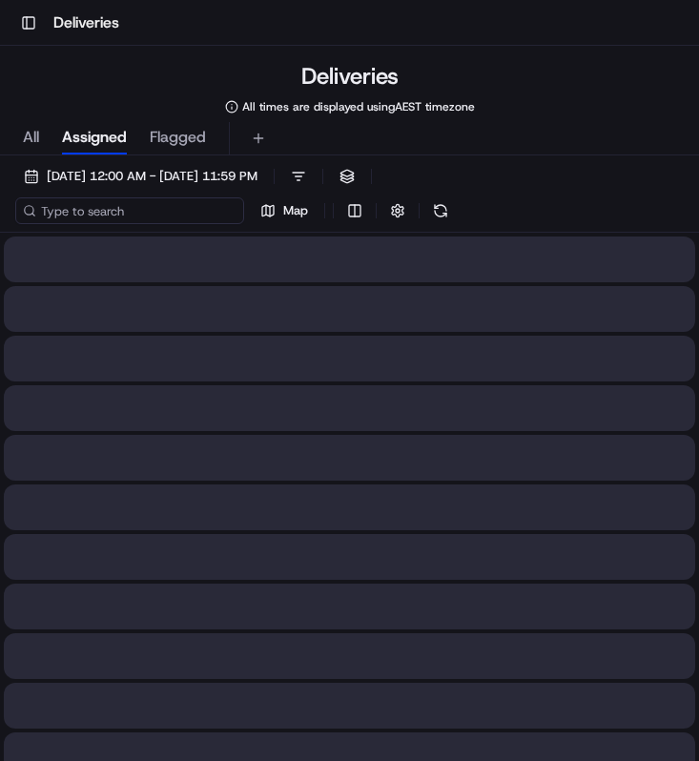
click at [142, 207] on input at bounding box center [129, 210] width 229 height 27
paste input "5e0ae01c-759f-41dd-aca9-e4772eb6dd99"
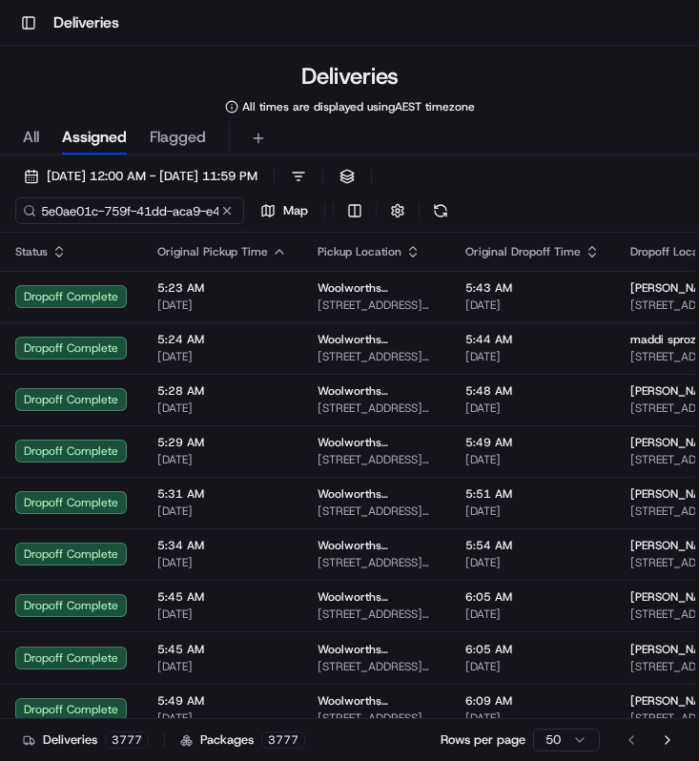
scroll to position [0, 87]
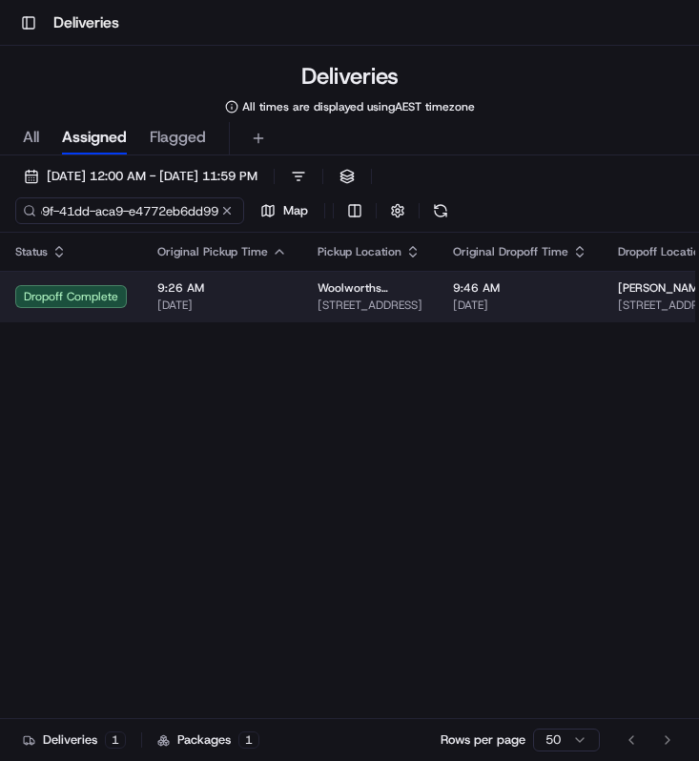
type input "5e0ae01c-759f-41dd-aca9-e4772eb6dd99"
click at [192, 300] on span "[DATE]" at bounding box center [222, 305] width 130 height 15
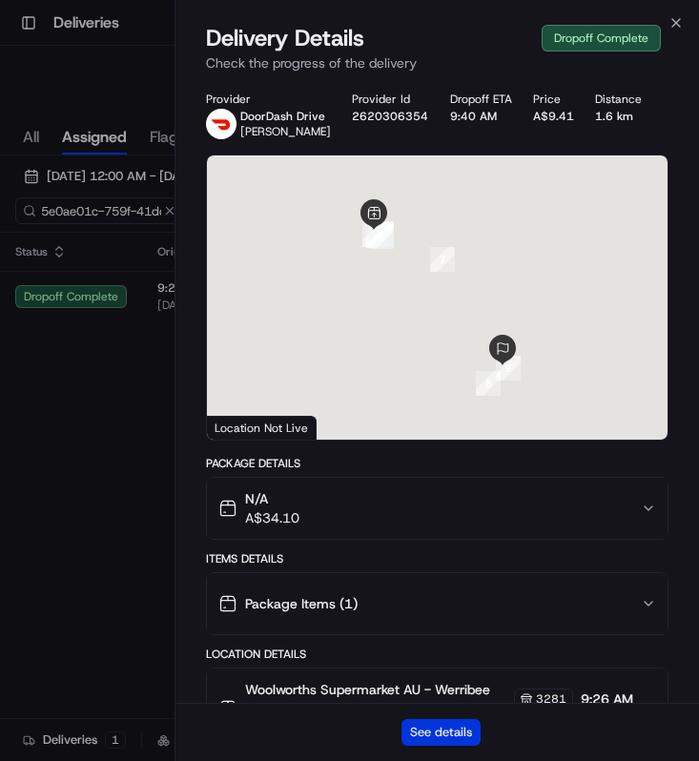
click at [441, 742] on button "See details" at bounding box center [440, 732] width 79 height 27
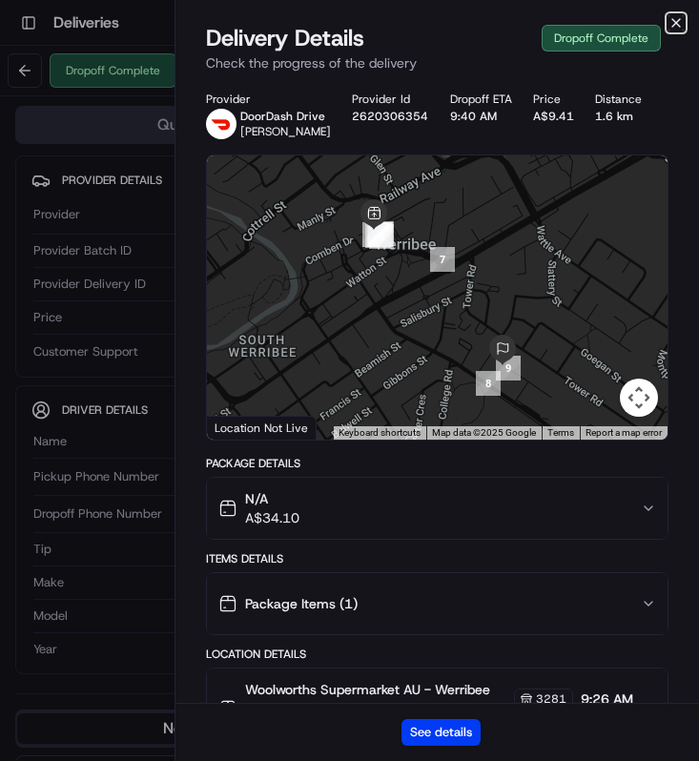
click at [674, 18] on icon "button" at bounding box center [675, 22] width 15 height 15
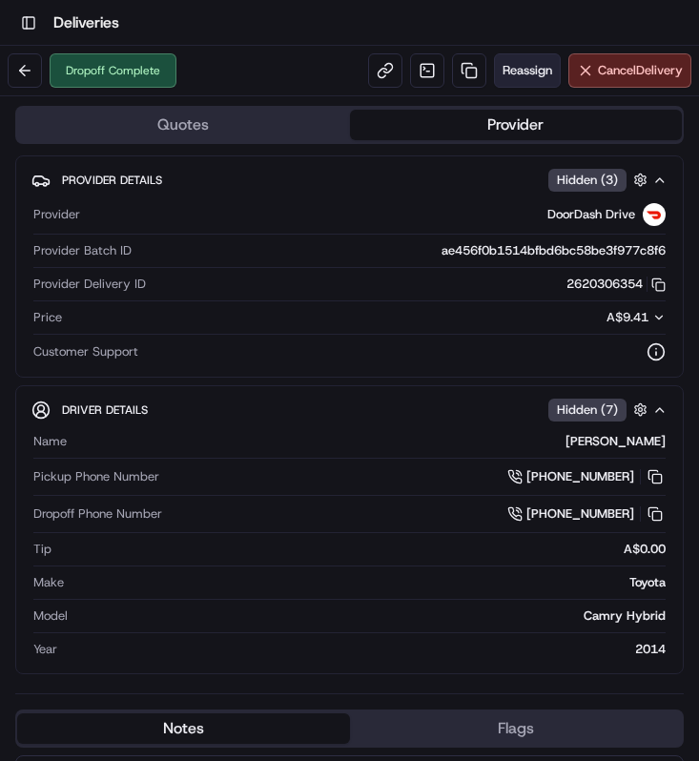
click at [530, 63] on span "Reassign" at bounding box center [528, 70] width 50 height 17
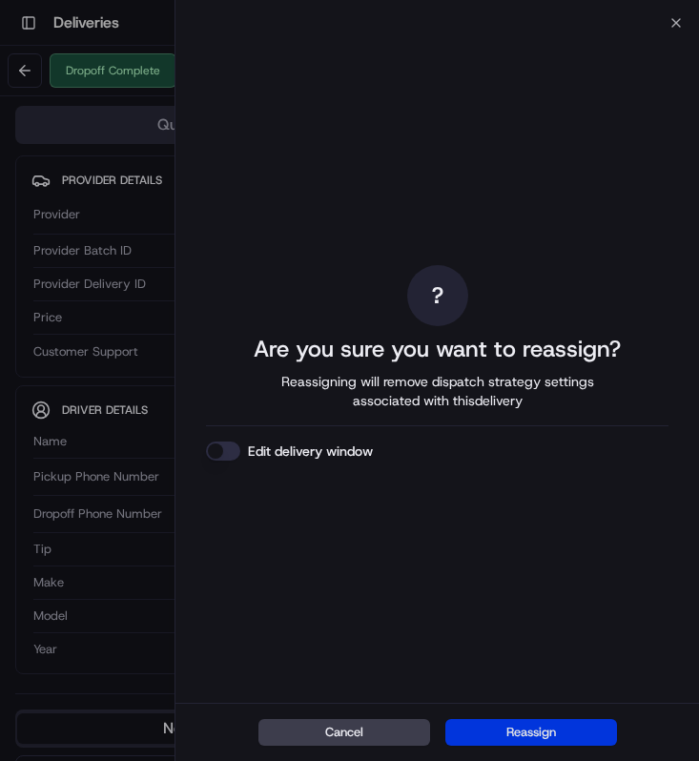
click at [524, 727] on button "Reassign" at bounding box center [531, 732] width 172 height 27
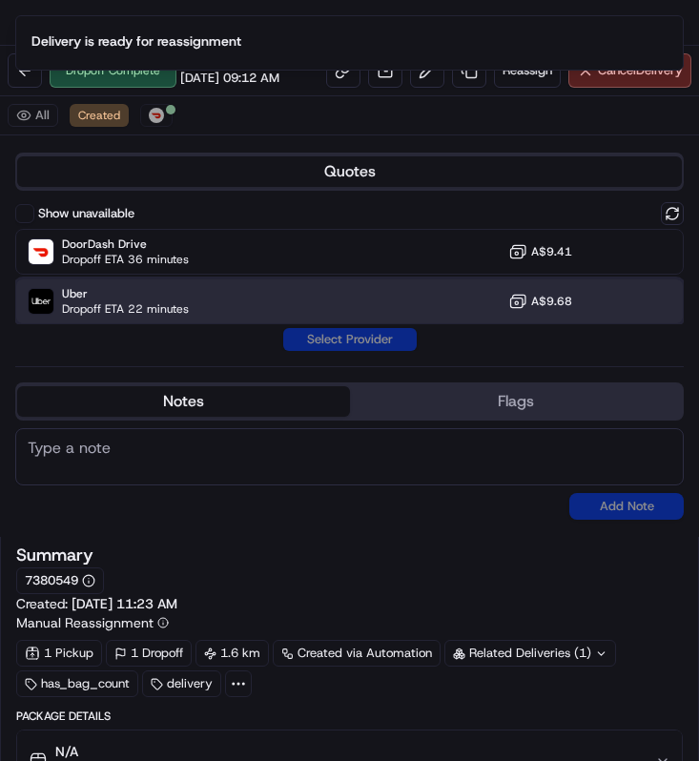
click at [175, 319] on div "Uber Dropoff ETA 22 minutes A$9.68" at bounding box center [349, 301] width 668 height 46
click at [318, 337] on button "Assign Provider" at bounding box center [349, 339] width 135 height 23
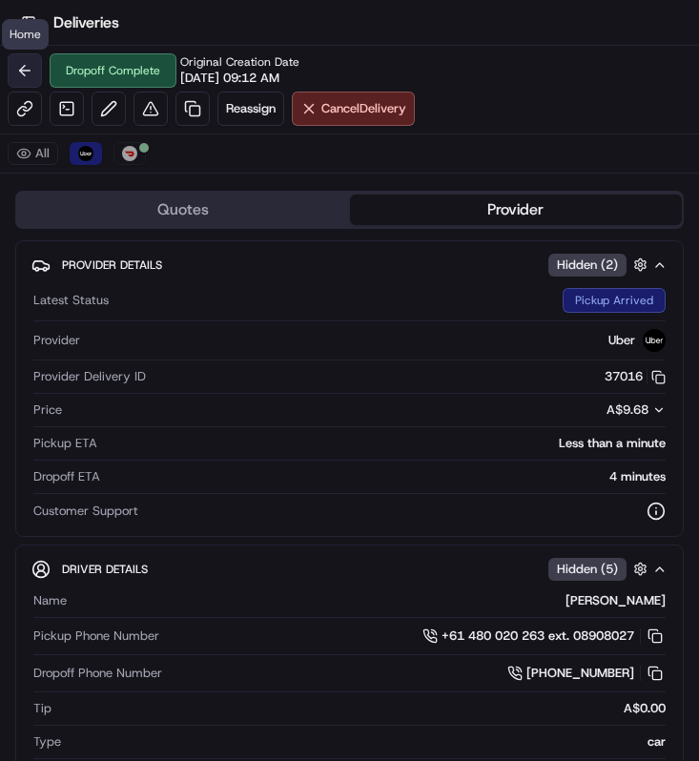
click at [16, 72] on button at bounding box center [25, 70] width 34 height 34
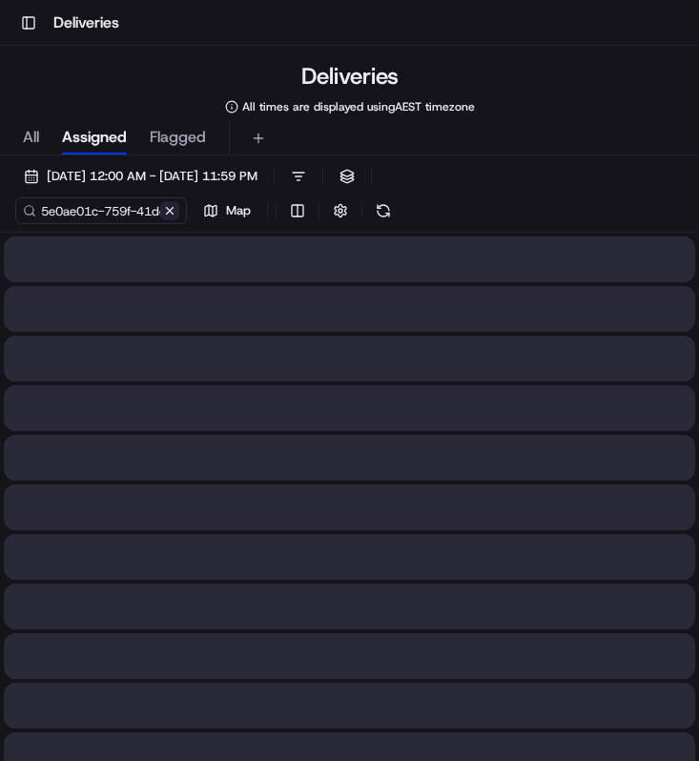
click at [171, 217] on button at bounding box center [169, 210] width 19 height 19
click at [158, 216] on input at bounding box center [129, 210] width 229 height 27
paste input "55a5b0da-67bd-4b7f-9dcc-e4283a984014"
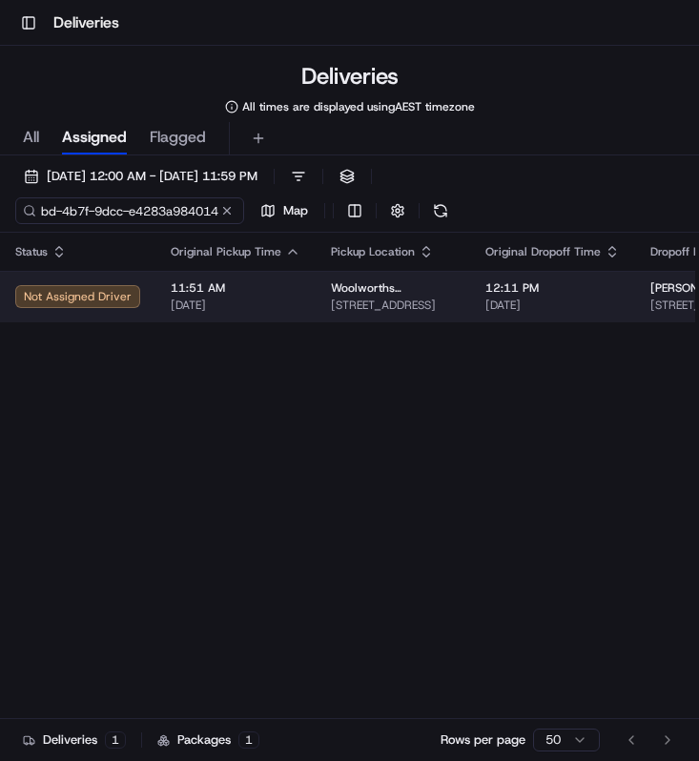
type input "55a5b0da-67bd-4b7f-9dcc-e4283a984014"
click at [221, 303] on span "[DATE]" at bounding box center [236, 305] width 130 height 15
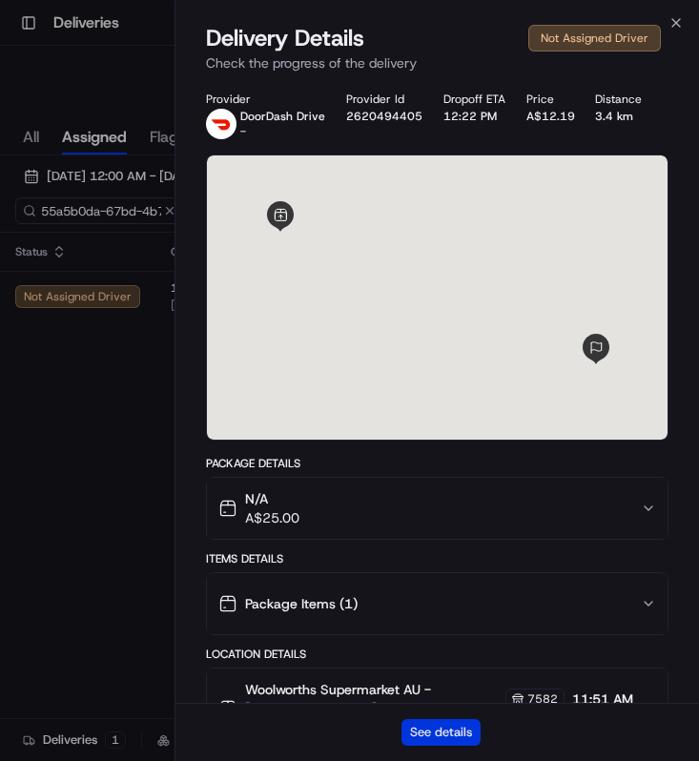
click at [423, 721] on button "See details" at bounding box center [440, 732] width 79 height 27
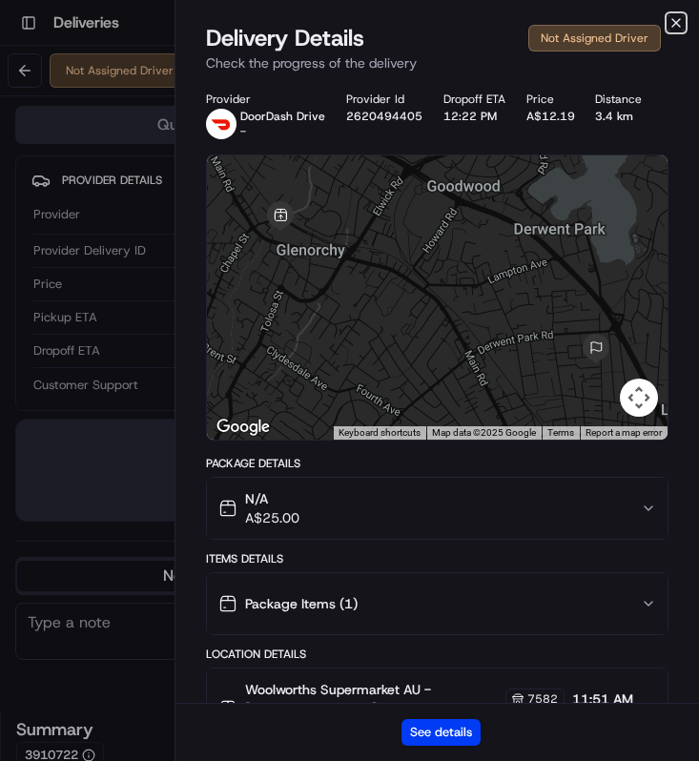
click at [675, 25] on icon "button" at bounding box center [675, 22] width 15 height 15
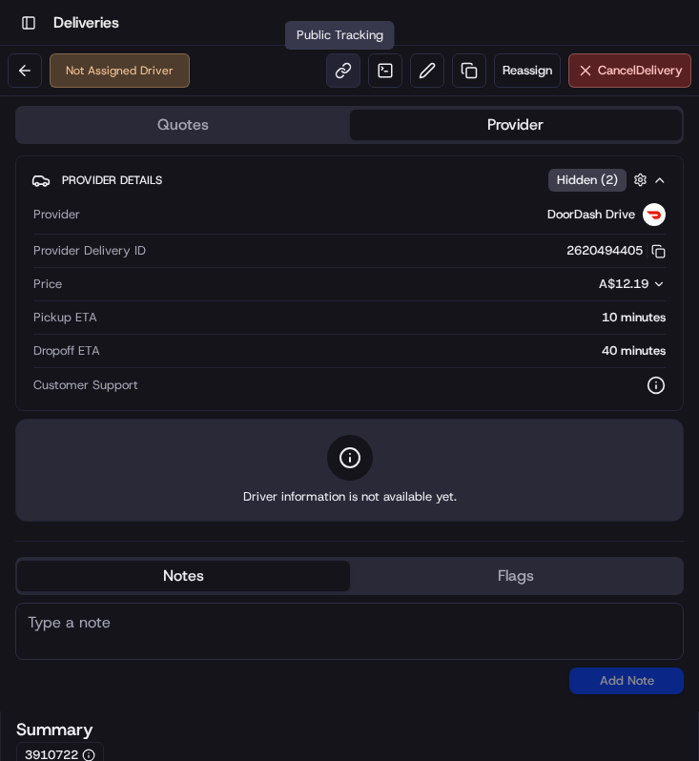
click at [336, 72] on link at bounding box center [343, 70] width 34 height 34
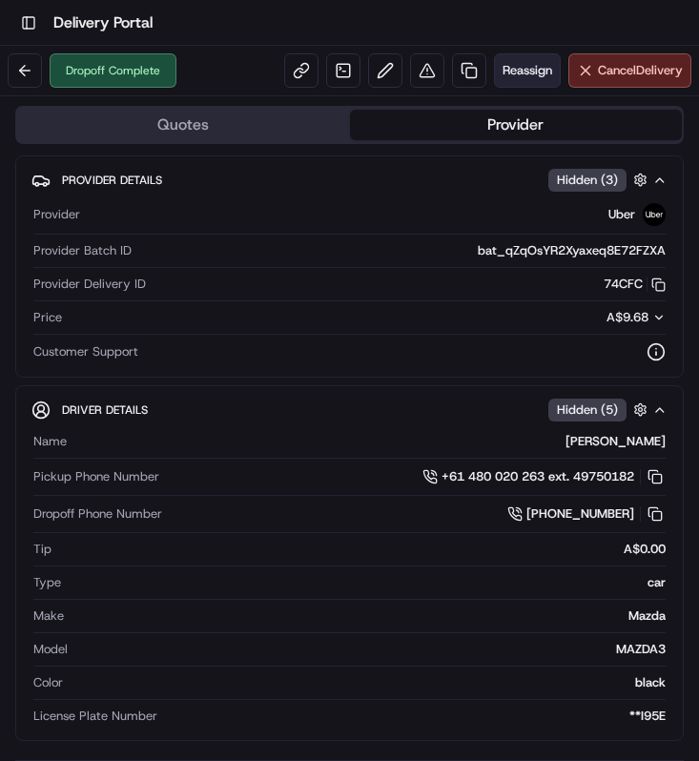
click at [514, 53] on button "Reassign" at bounding box center [527, 70] width 67 height 34
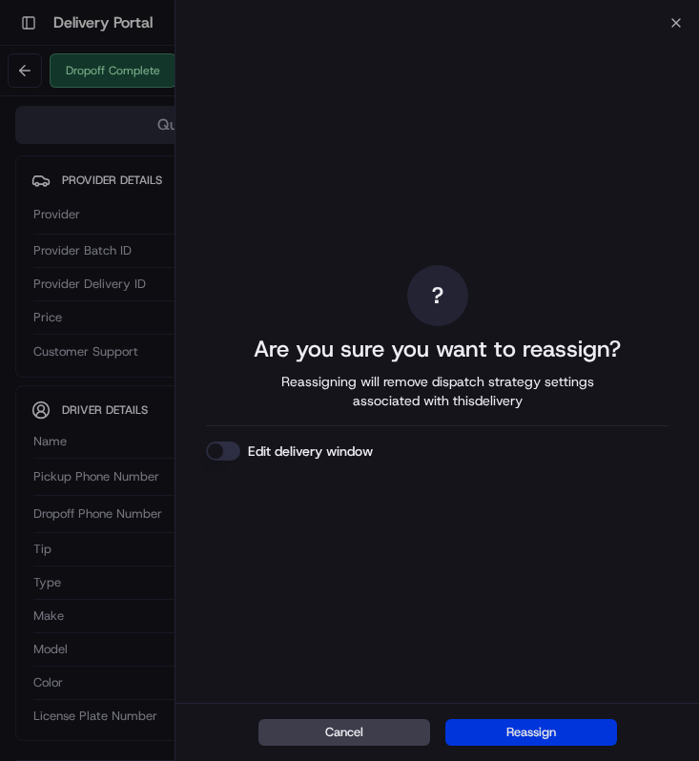
click at [477, 727] on button "Reassign" at bounding box center [531, 732] width 172 height 27
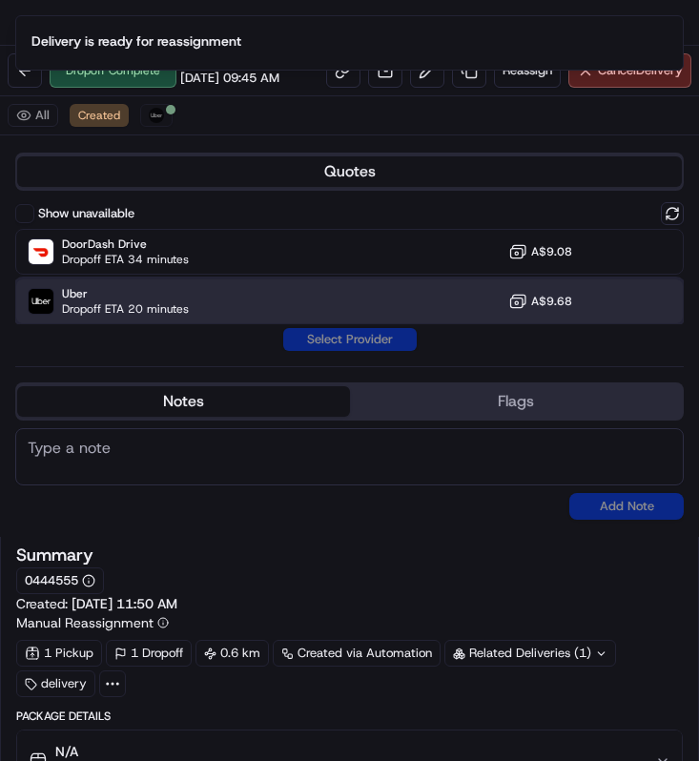
click at [267, 294] on div "Uber Dropoff ETA 20 minutes A$9.68" at bounding box center [349, 301] width 668 height 46
click at [339, 351] on div "Quotes Show unavailable DoorDash Drive Dropoff ETA 34 minutes A$9.08 Uber Dropo…" at bounding box center [349, 340] width 699 height 394
click at [347, 344] on button "Assign Provider" at bounding box center [349, 339] width 135 height 23
